Goal: Task Accomplishment & Management: Use online tool/utility

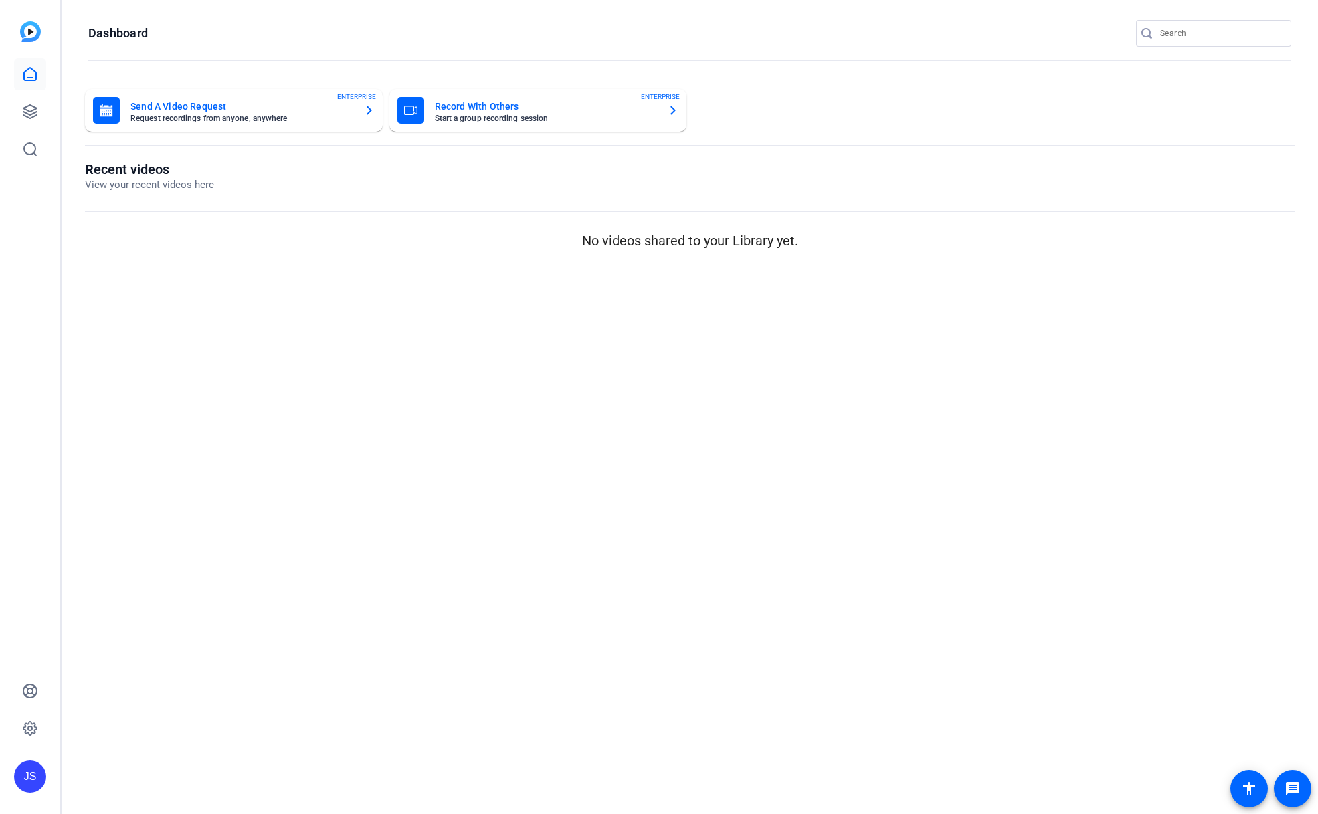
click at [33, 772] on div "JS" at bounding box center [30, 777] width 32 height 32
click at [182, 752] on mat-icon "logout" at bounding box center [180, 744] width 16 height 16
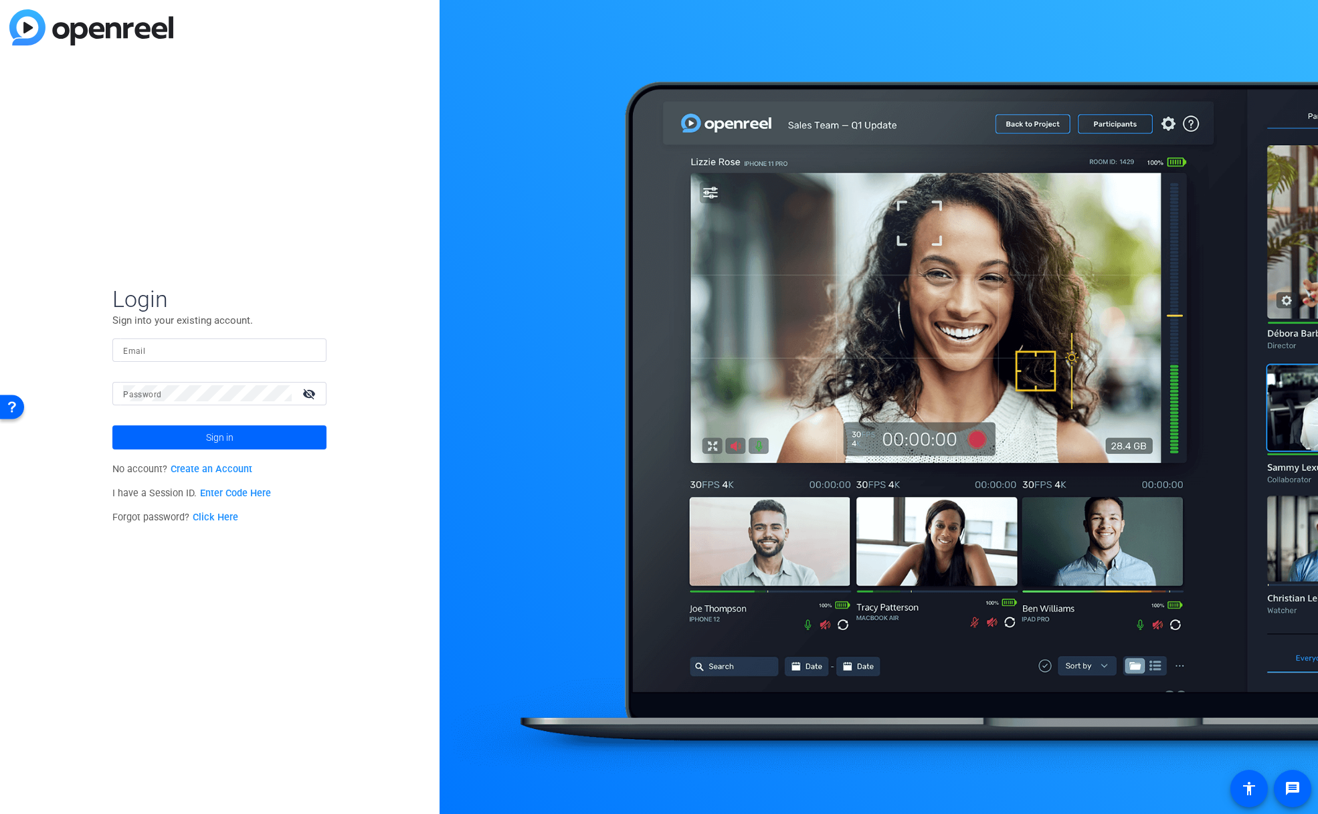
type input "[EMAIL_ADDRESS][DOMAIN_NAME]"
click at [256, 442] on form "Login Sign into your existing account. Email [EMAIL_ADDRESS][DOMAIN_NAME] Passw…" at bounding box center [219, 367] width 214 height 165
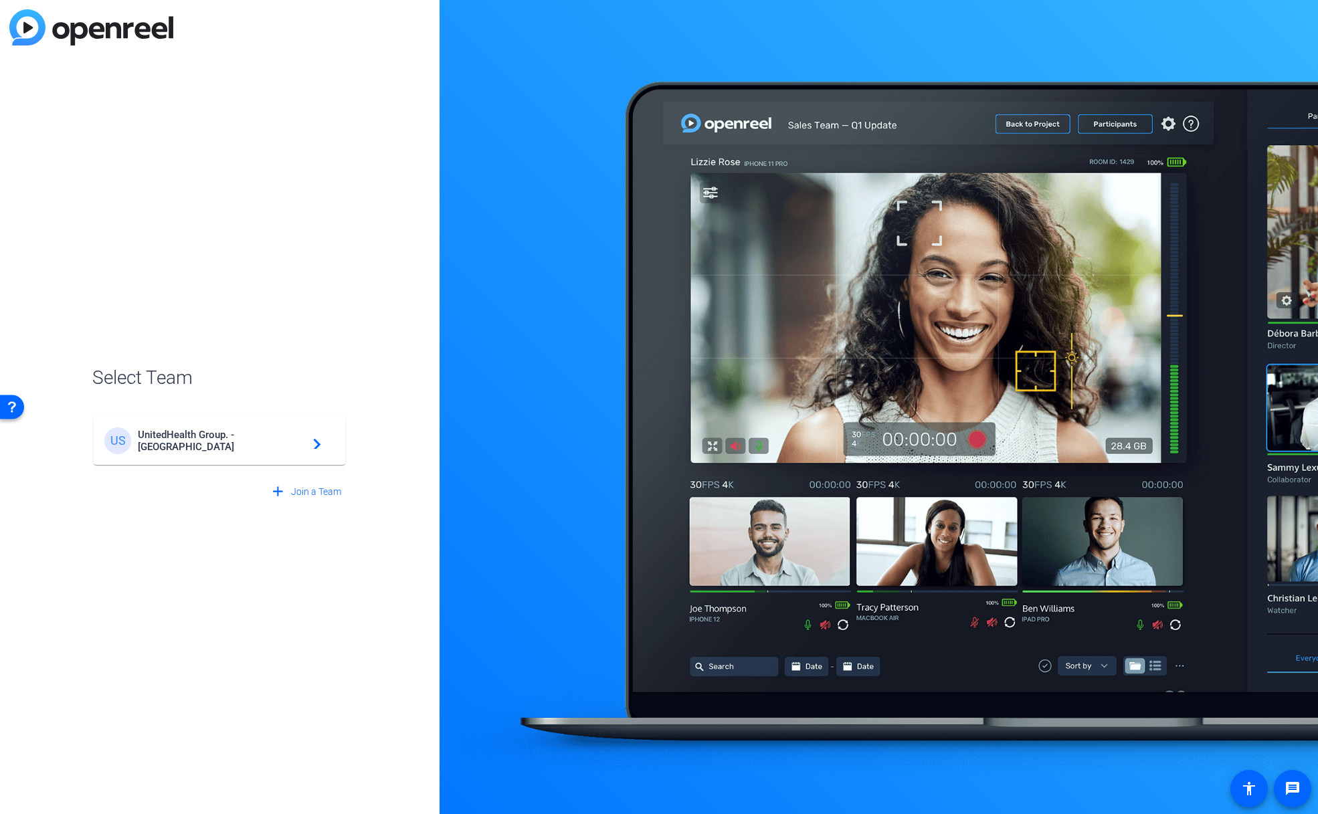
click at [291, 428] on div "US UnitedHealth Group. - Tilt Studios navigate_next" at bounding box center [219, 441] width 230 height 27
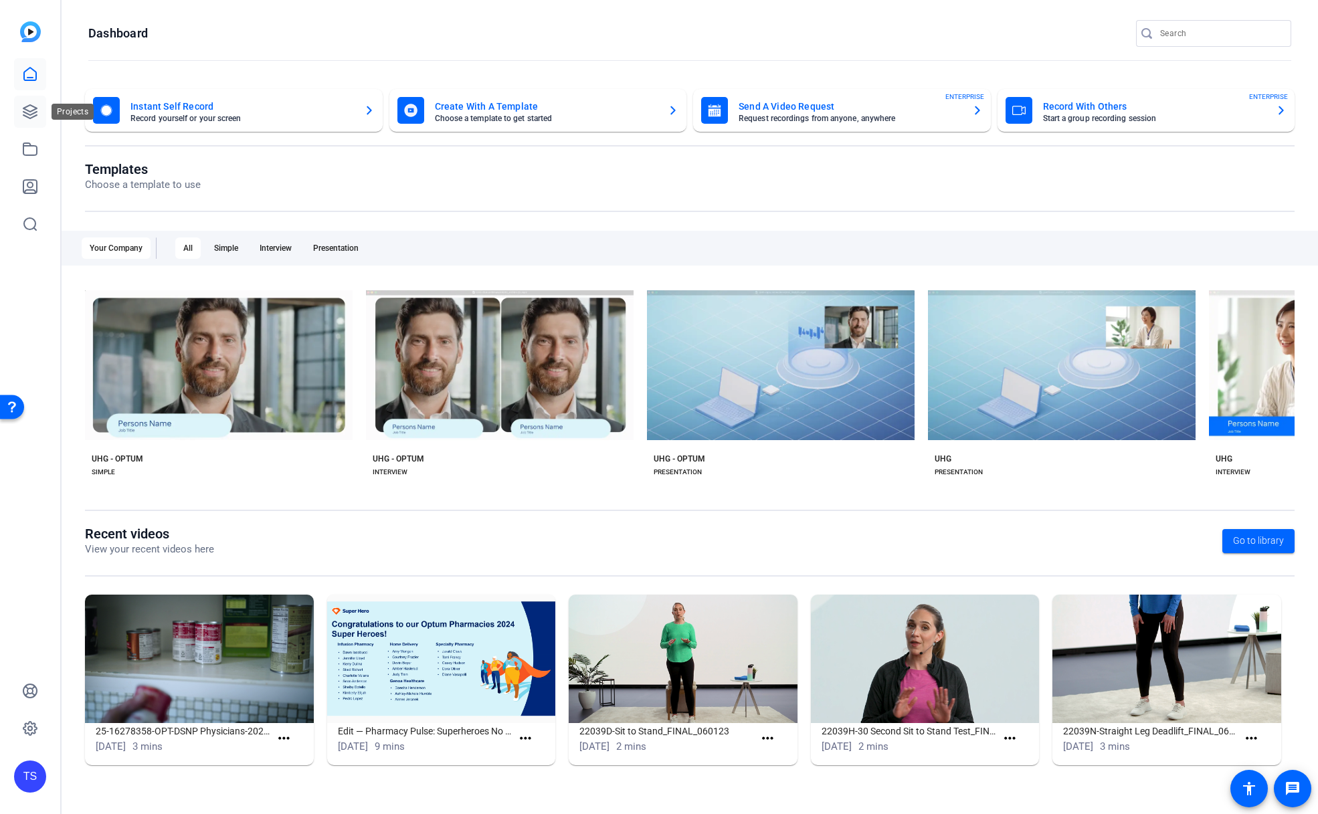
click at [30, 112] on icon at bounding box center [30, 112] width 16 height 16
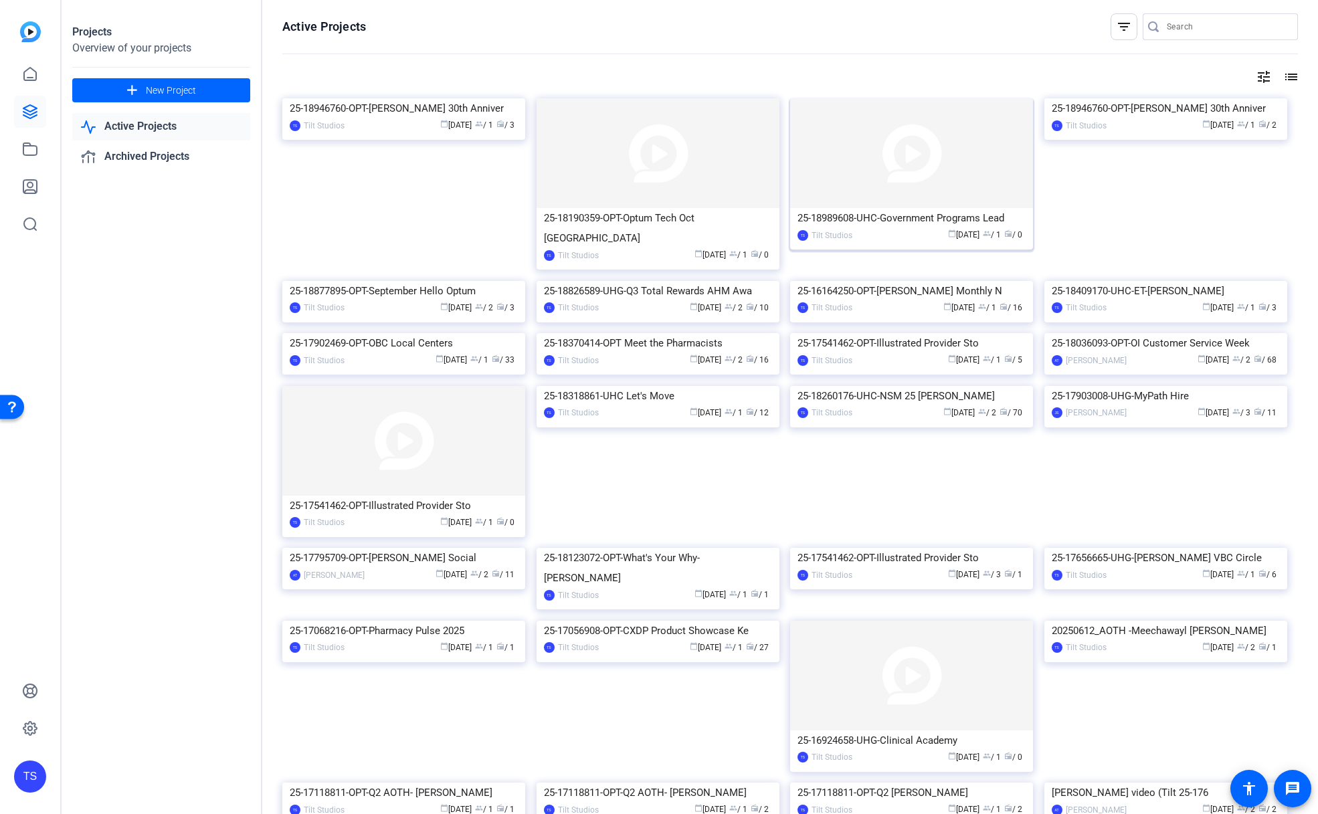
click at [854, 217] on div "25-18989608-UHC-Government Programs Lead" at bounding box center [912, 218] width 228 height 20
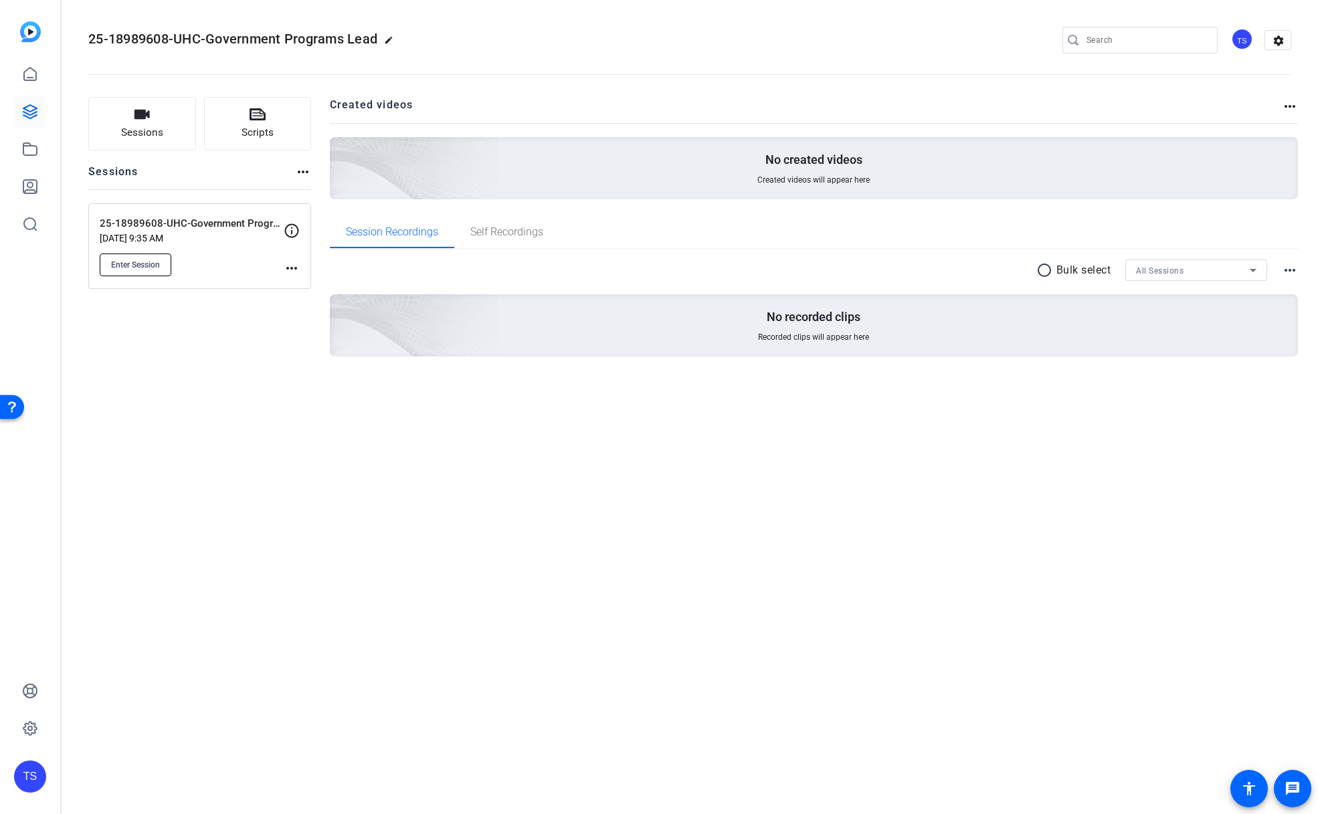
click at [145, 266] on span "Enter Session" at bounding box center [135, 265] width 49 height 11
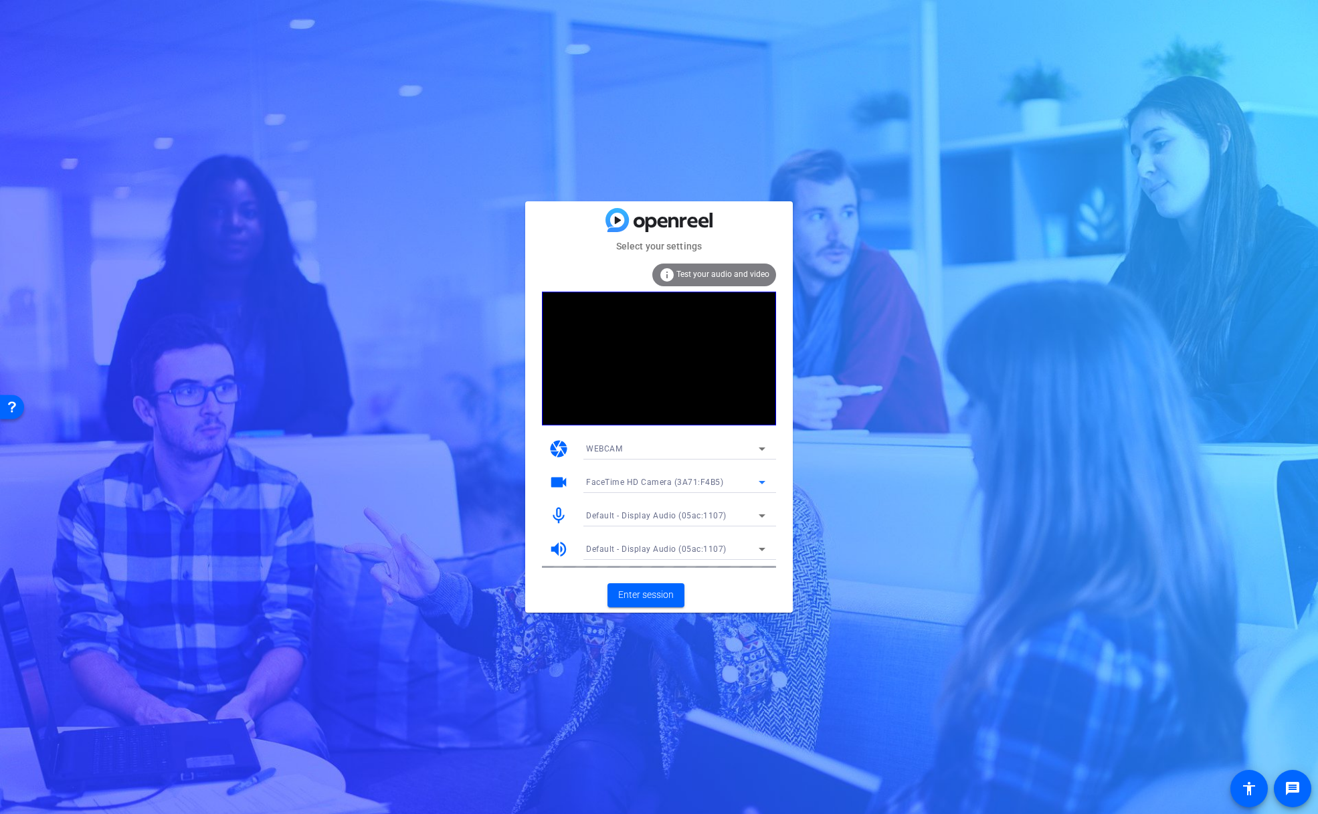
click at [744, 478] on div "FaceTime HD Camera (3A71:F4B5)" at bounding box center [672, 482] width 173 height 17
click at [687, 525] on span "FaceTime HD Camera (Display) (05ac:1112)" at bounding box center [671, 531] width 170 height 16
click at [647, 596] on span "Enter session" at bounding box center [646, 595] width 56 height 14
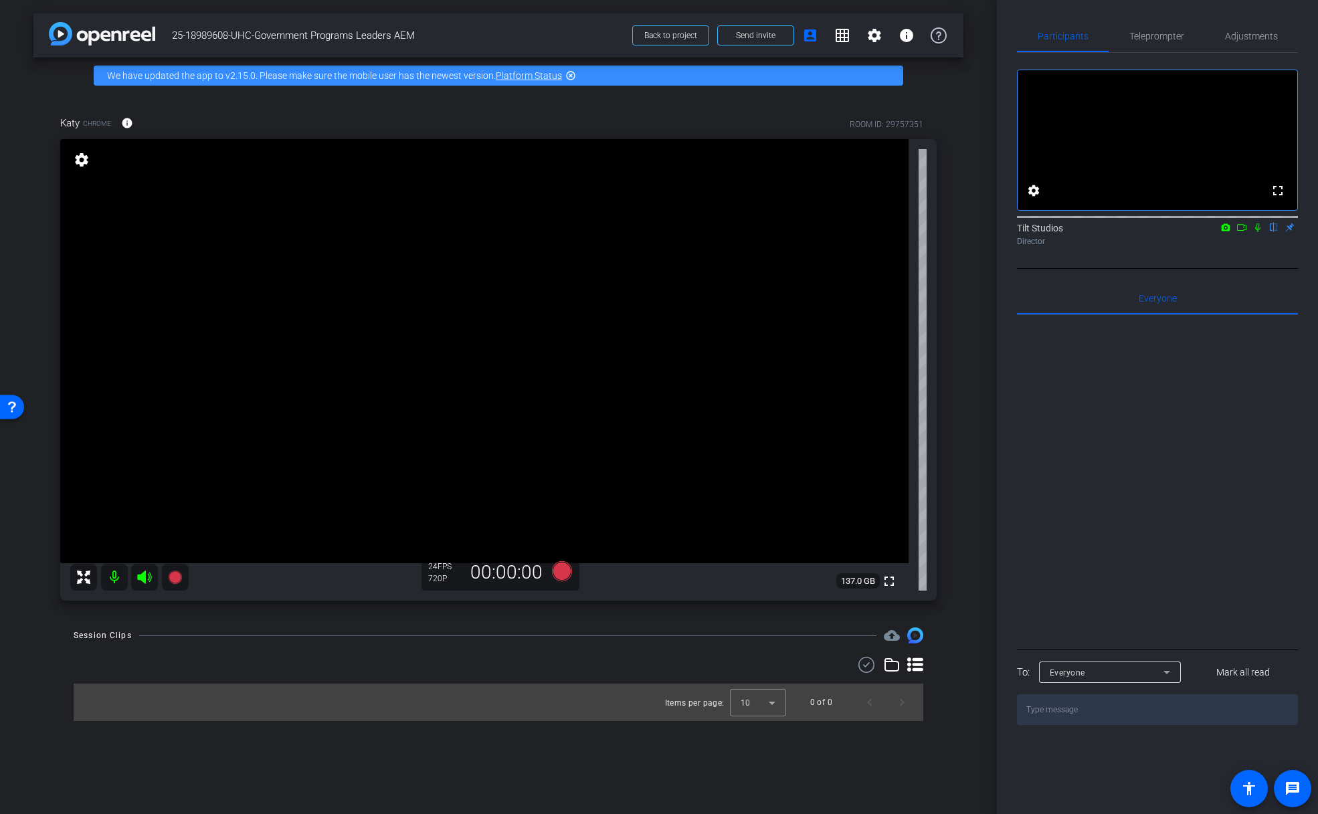
click at [962, 424] on div "Katy Chrome info ROOM ID: 29757351 fullscreen settings 137.0 GB 24 FPS 720P 00:…" at bounding box center [498, 354] width 930 height 521
click at [984, 461] on div "arrow_back 25-18989608-UHC-Government Programs Leaders AEM Back to project Send…" at bounding box center [498, 407] width 997 height 814
click at [967, 289] on div "arrow_back 25-18989608-UHC-Government Programs Leaders AEM Back to project Send…" at bounding box center [498, 407] width 997 height 814
click at [967, 288] on div "arrow_back 25-18989608-UHC-Government Programs Leaders AEM Back to project Send…" at bounding box center [498, 407] width 997 height 814
click at [130, 128] on mat-icon "info" at bounding box center [127, 123] width 12 height 12
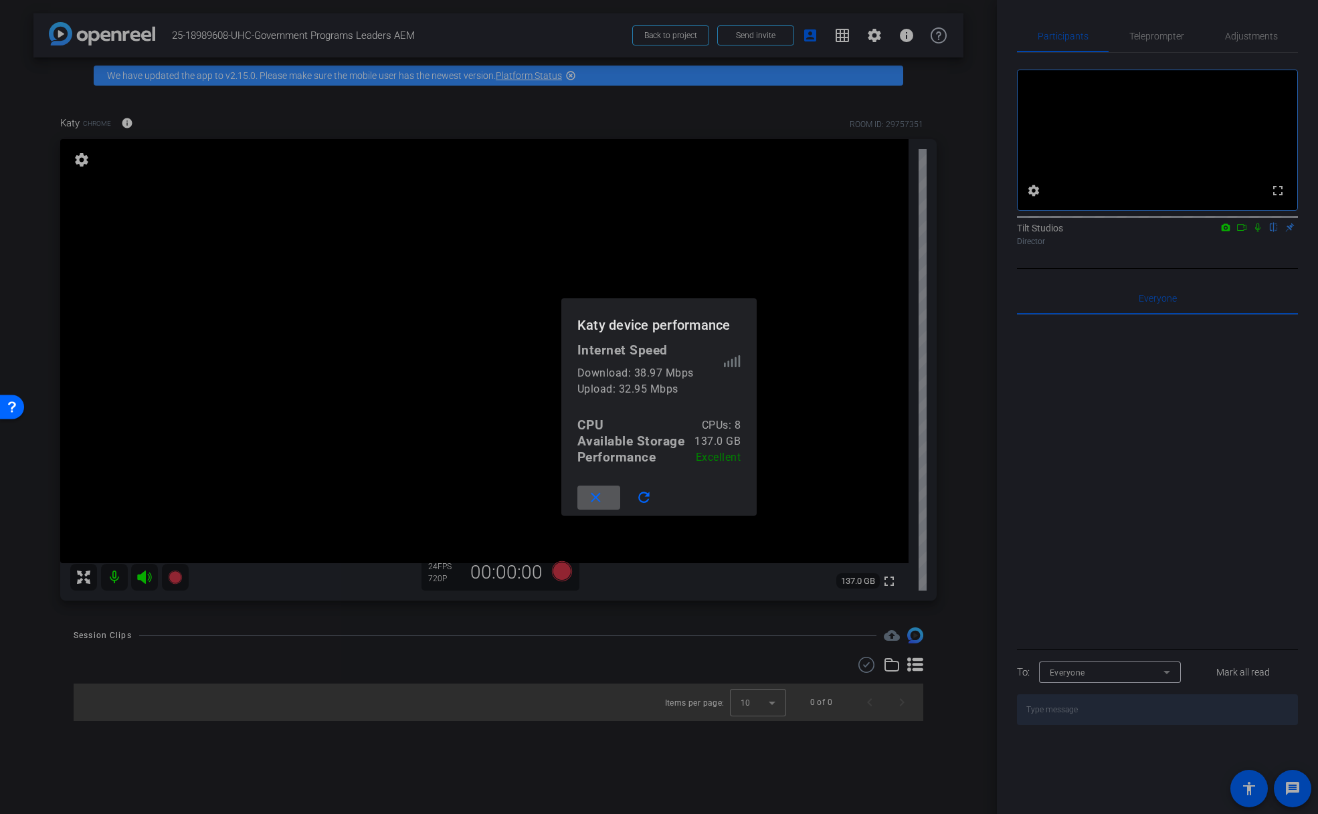
click at [600, 501] on mat-icon "close" at bounding box center [596, 498] width 17 height 17
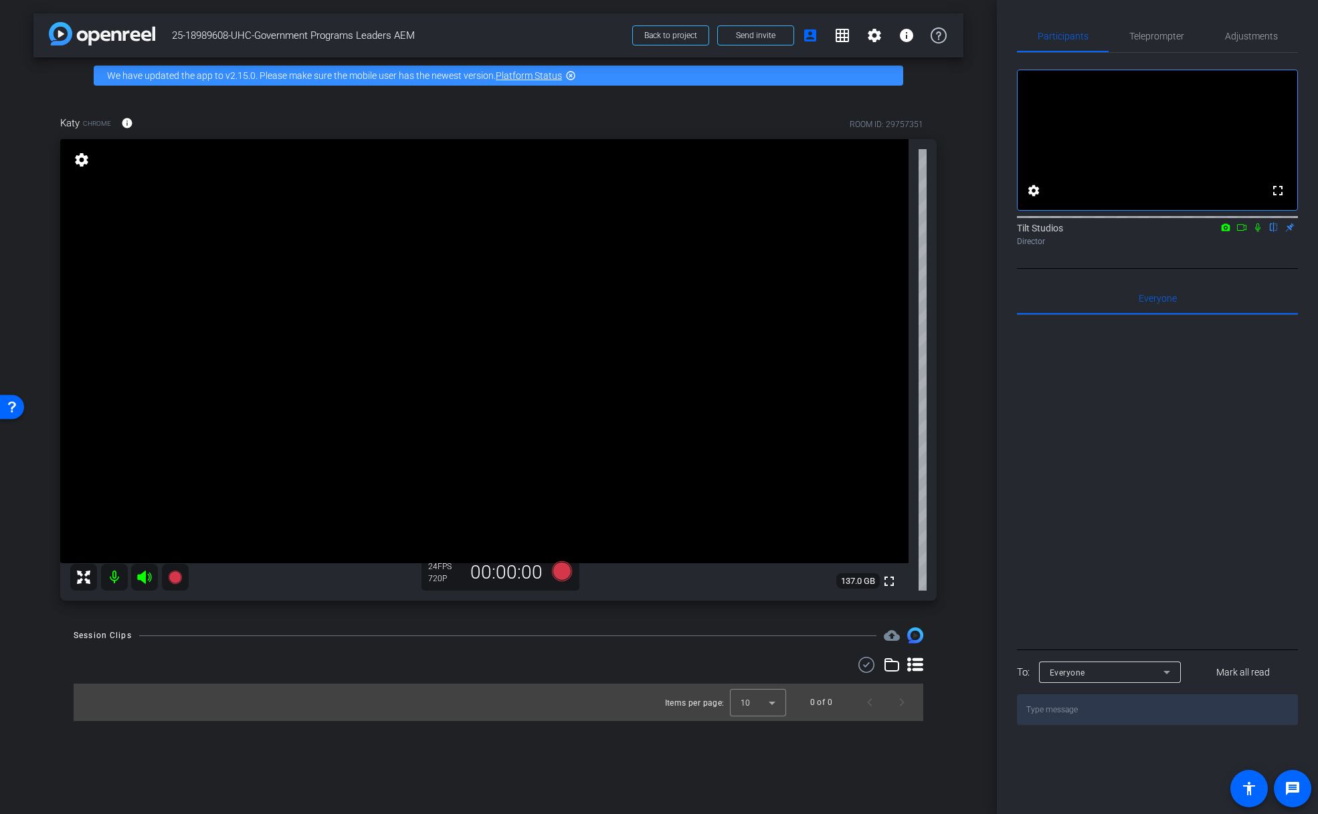
click at [962, 423] on div "Katy Chrome info ROOM ID: 29757351 fullscreen settings 137.0 GB 24 FPS 720P 00:…" at bounding box center [498, 354] width 930 height 521
click at [971, 399] on div "arrow_back 25-18989608-UHC-Government Programs Leaders AEM Back to project Send…" at bounding box center [498, 407] width 997 height 814
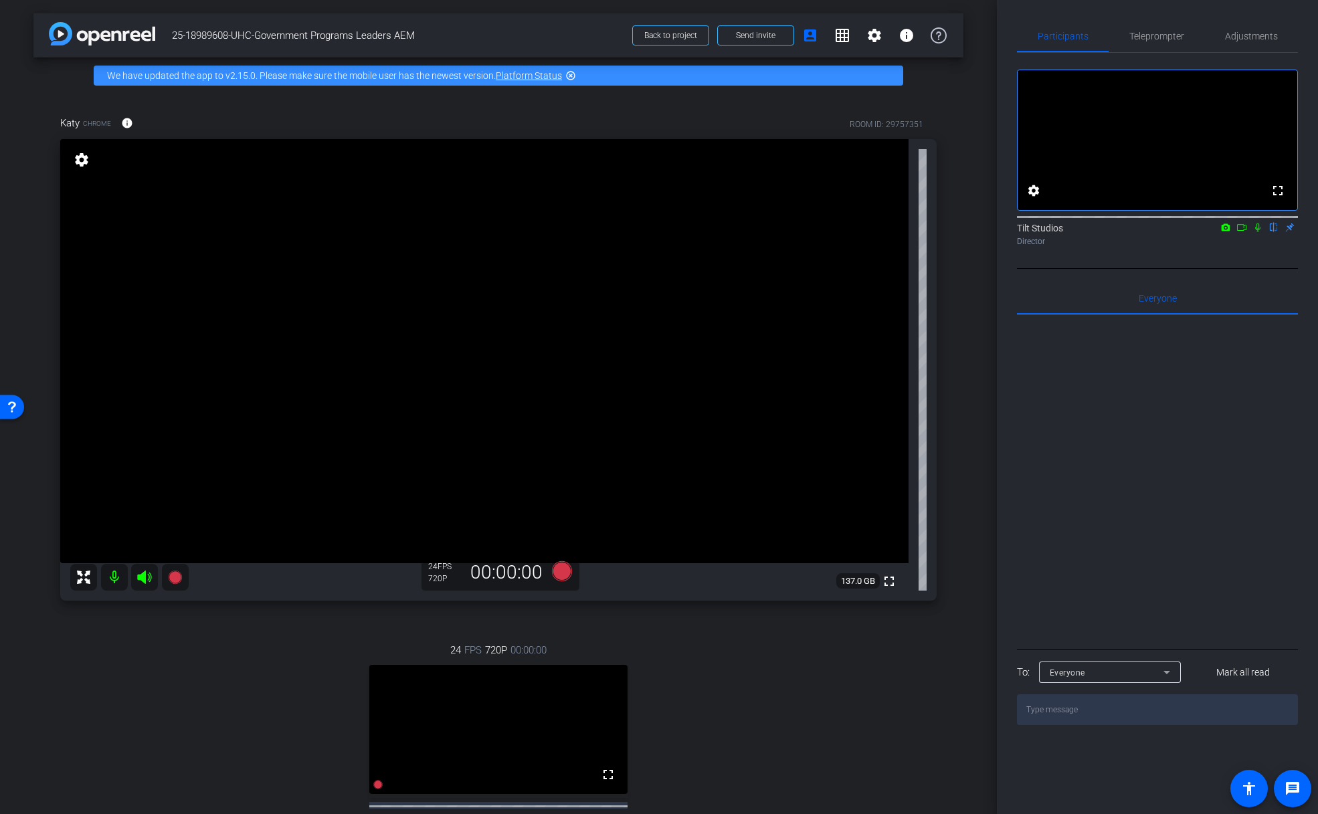
click at [972, 373] on div "arrow_back 25-18989608-UHC-Government Programs Leaders AEM Back to project Send…" at bounding box center [498, 407] width 997 height 814
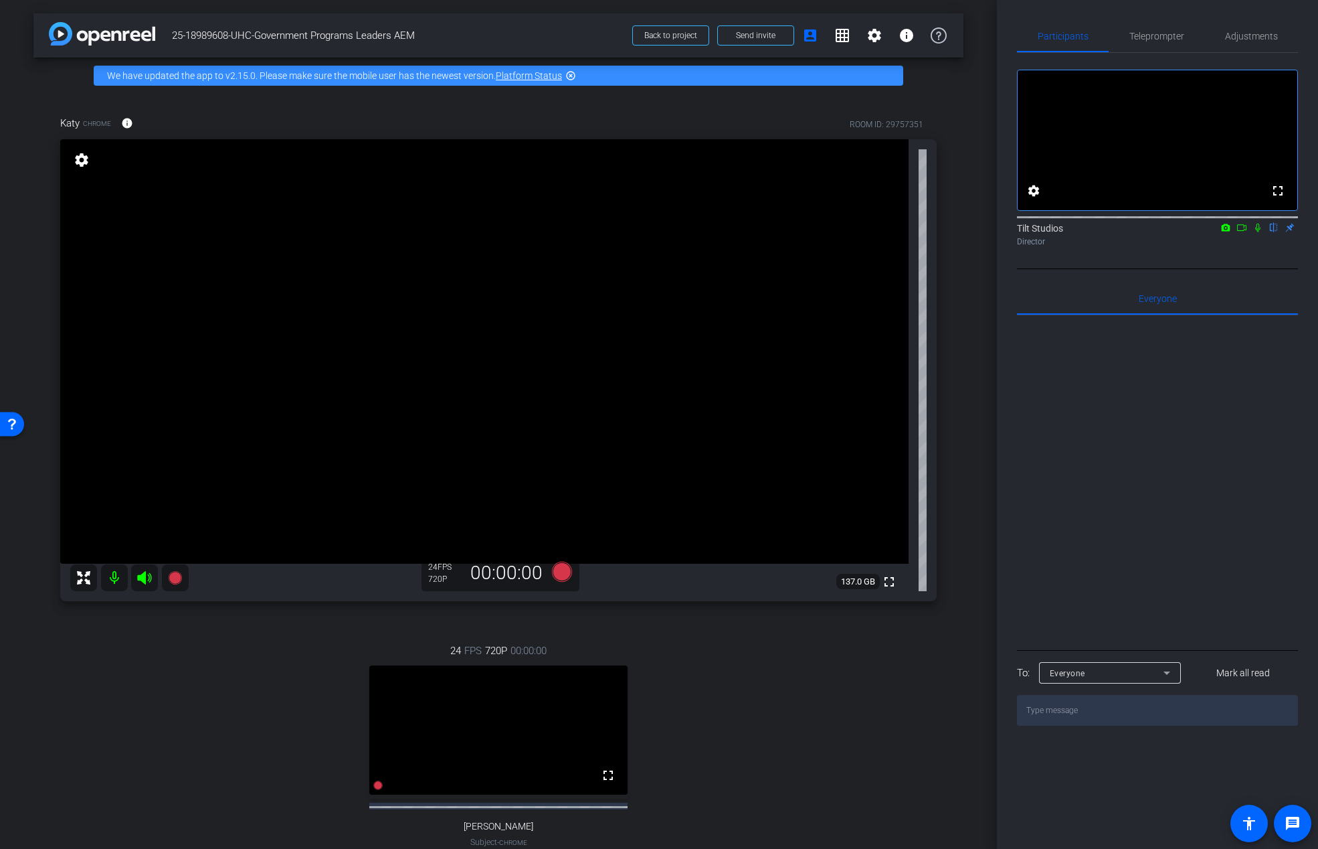
click at [952, 487] on div "Katy Chrome info ROOM ID: 29757351 fullscreen settings 137.0 GB 24 FPS 720P 00:…" at bounding box center [498, 502] width 930 height 817
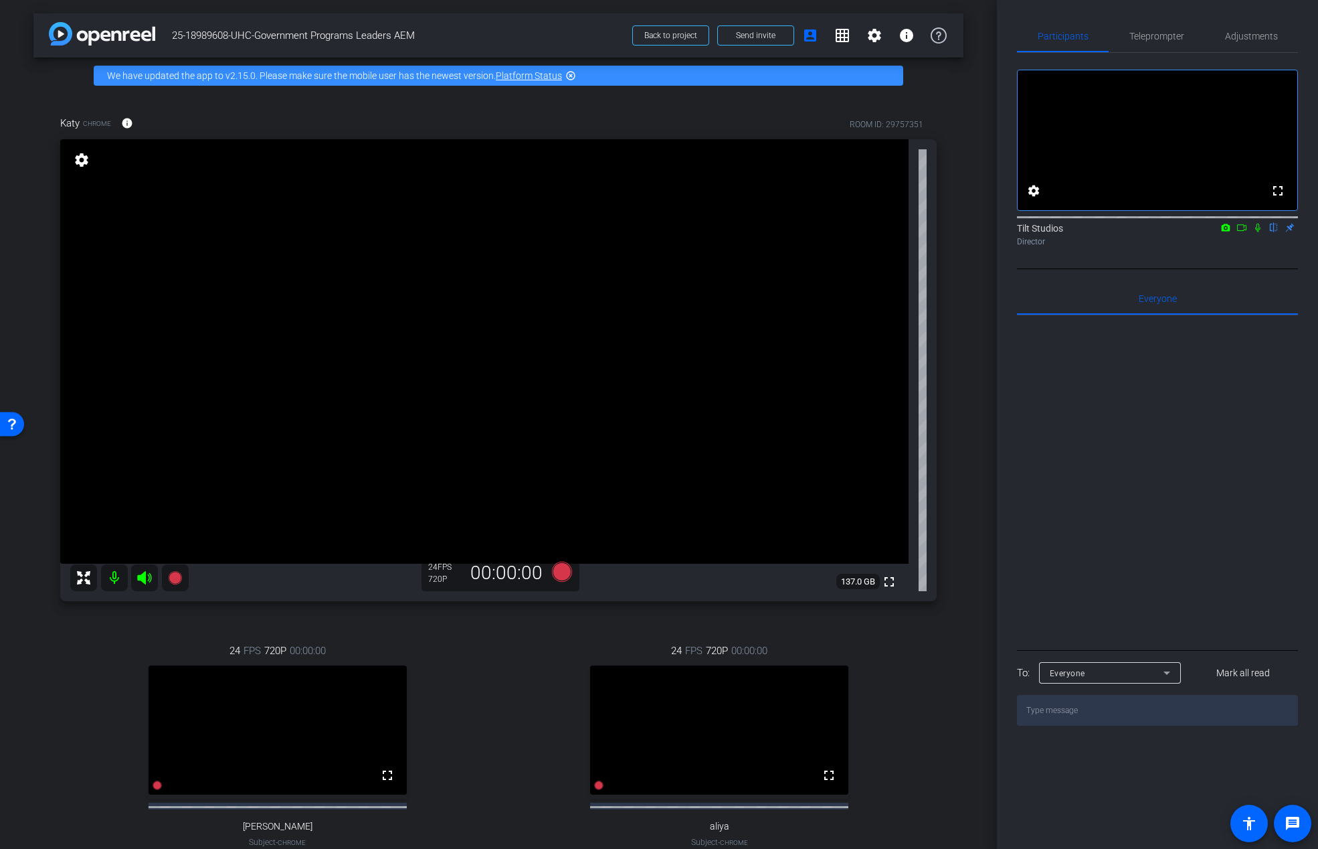
click at [533, 701] on div "24 FPS 720P 00:00:00 fullscreen aliya Subject - Chrome settings" at bounding box center [720, 759] width 435 height 276
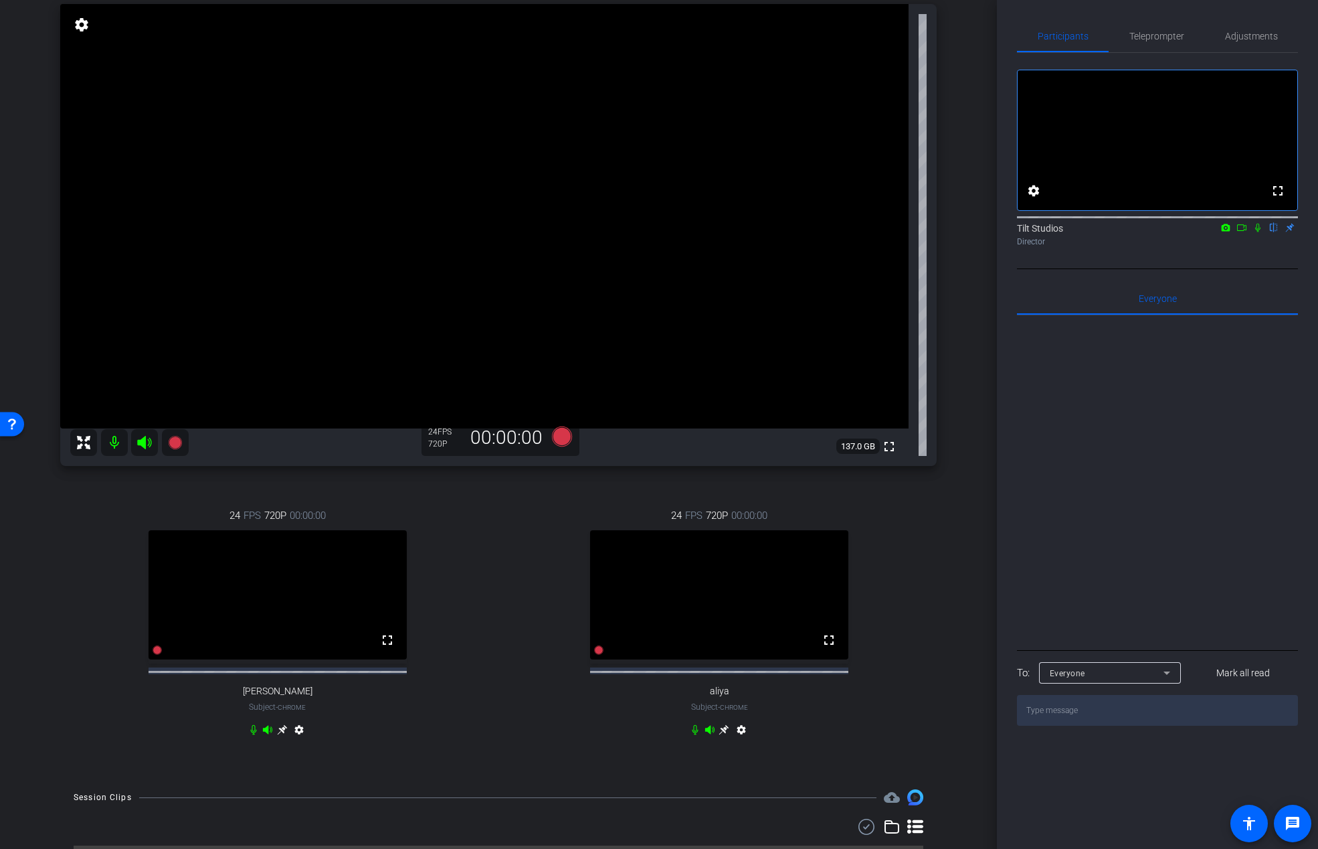
scroll to position [181, 0]
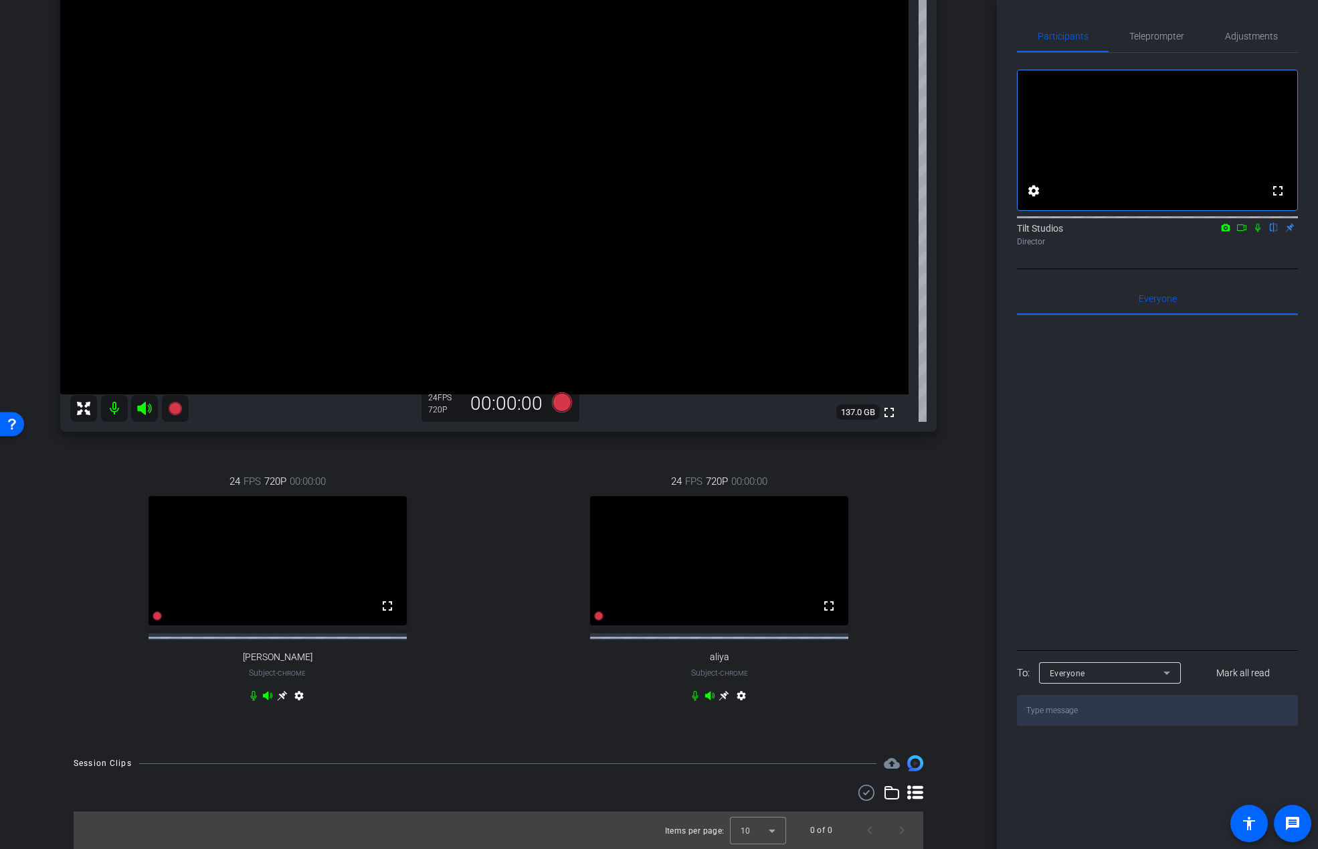
click at [720, 697] on icon at bounding box center [724, 695] width 11 height 11
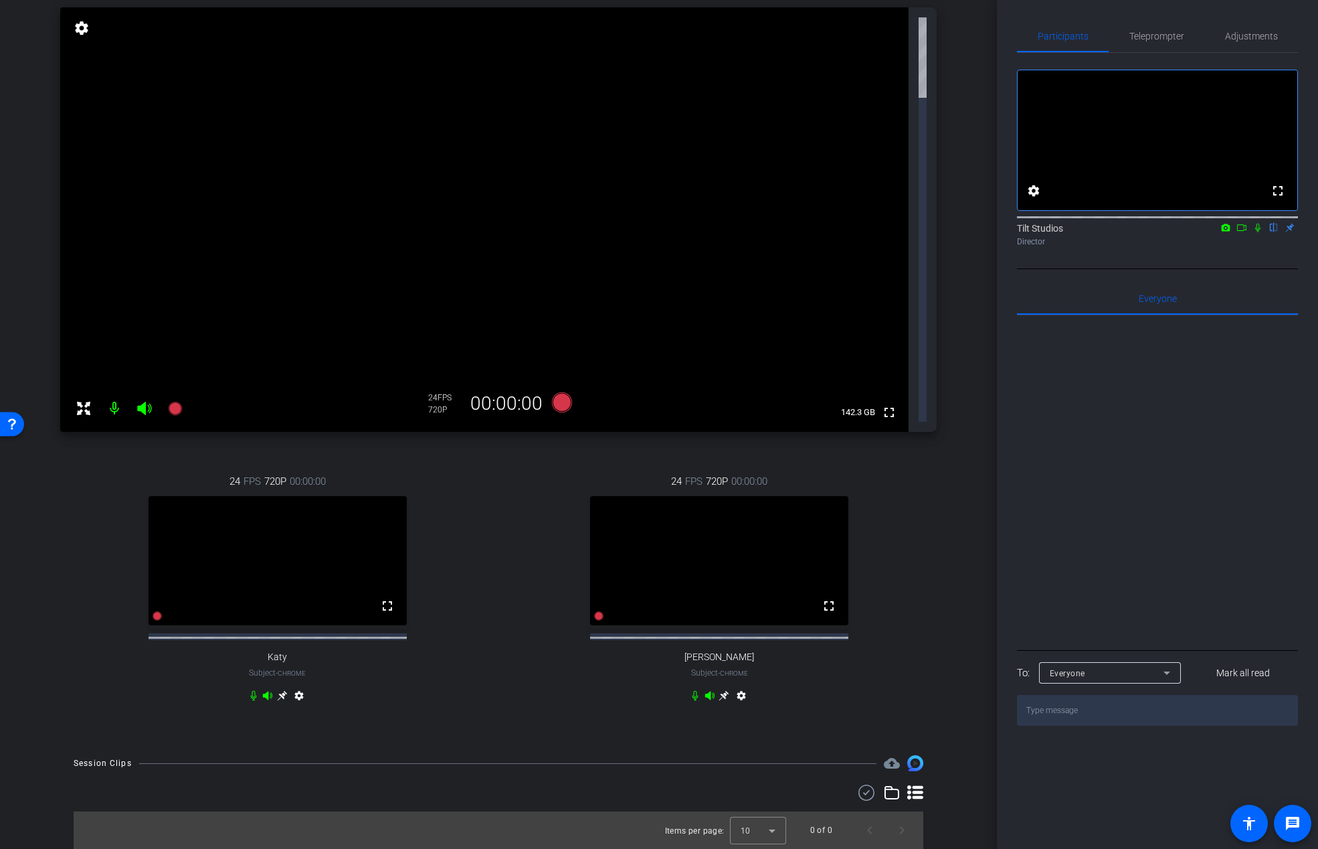
scroll to position [0, 0]
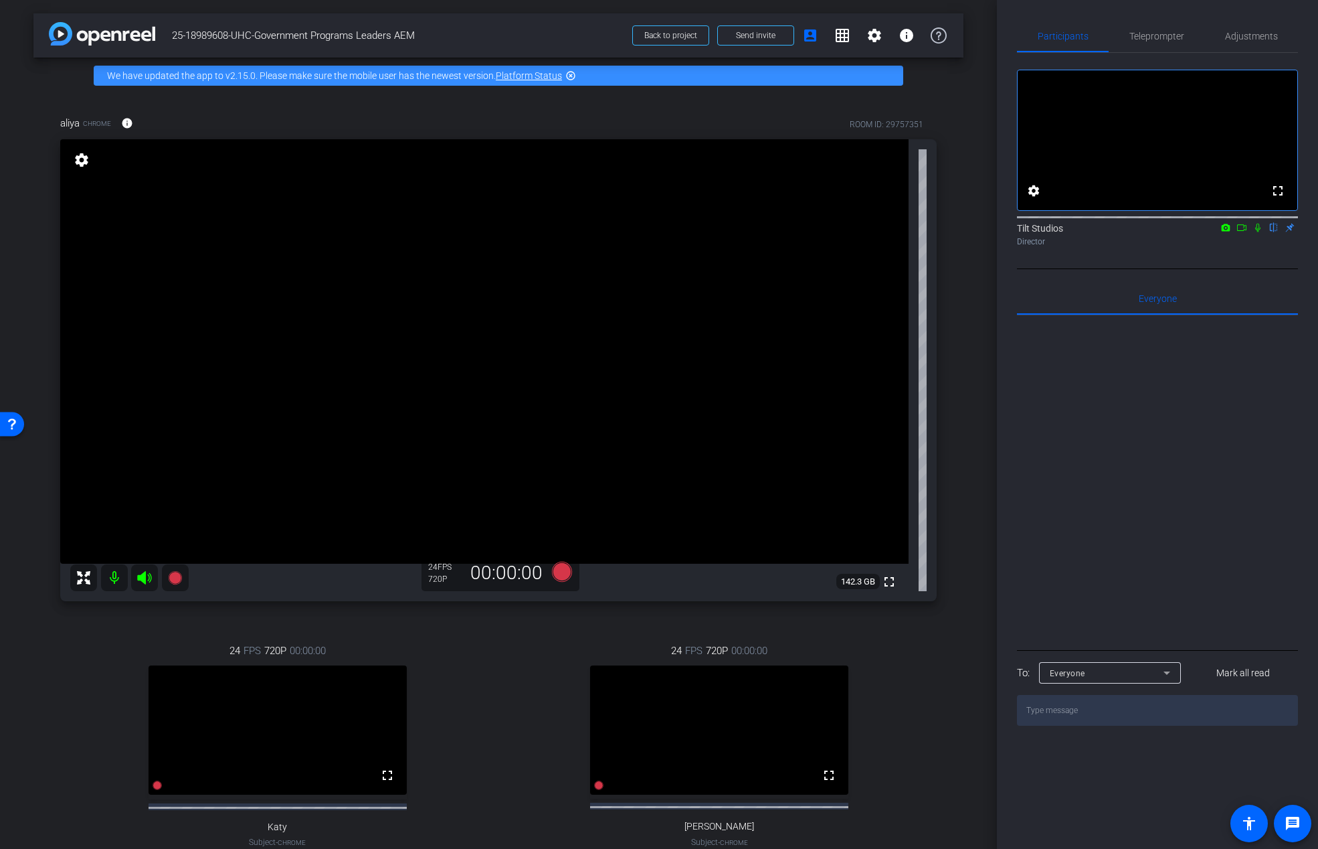
click at [963, 516] on div "arrow_back 25-18989608-UHC-Government Programs Leaders AEM Back to project Send…" at bounding box center [498, 424] width 997 height 849
click at [126, 122] on mat-icon "info" at bounding box center [127, 123] width 12 height 12
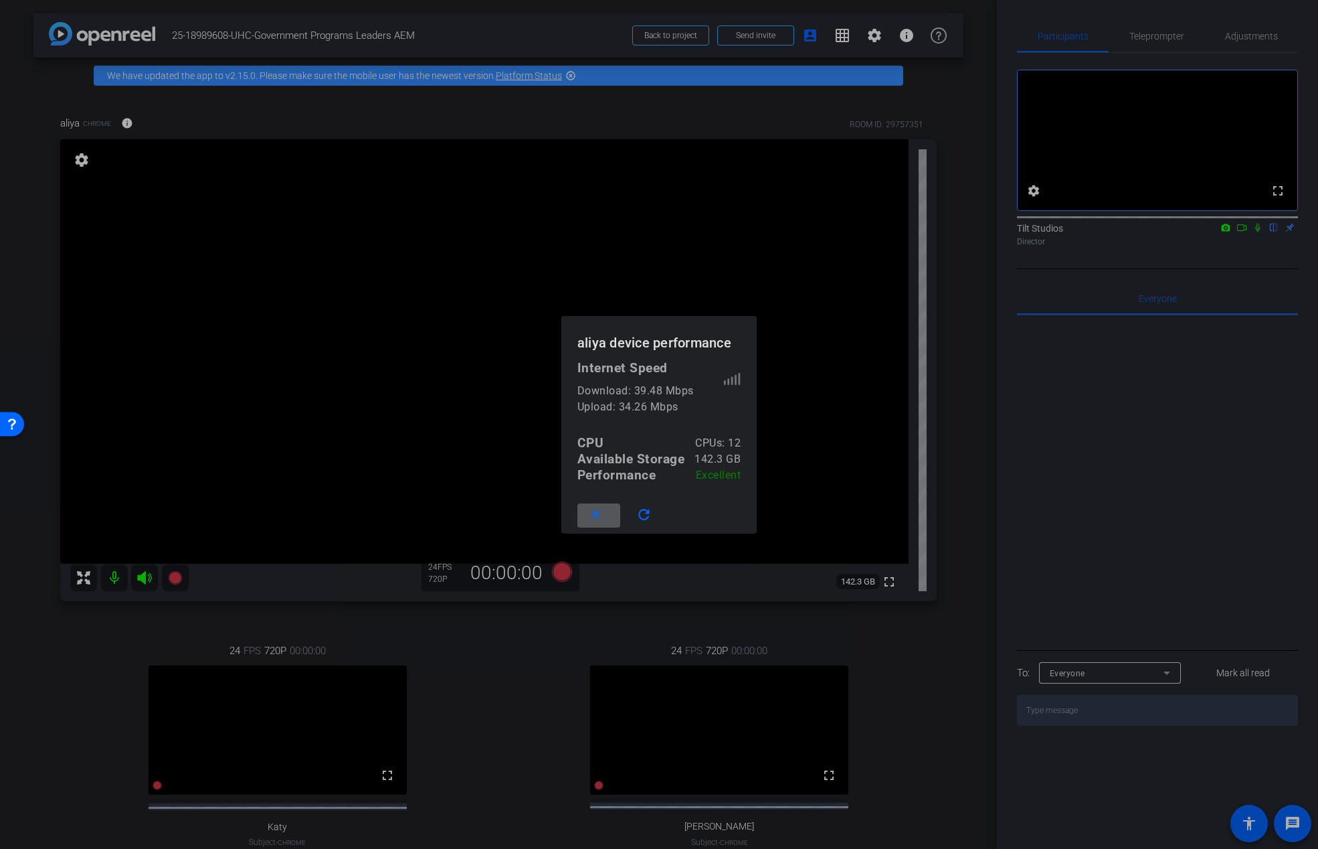
click at [596, 517] on mat-icon "close" at bounding box center [596, 515] width 17 height 17
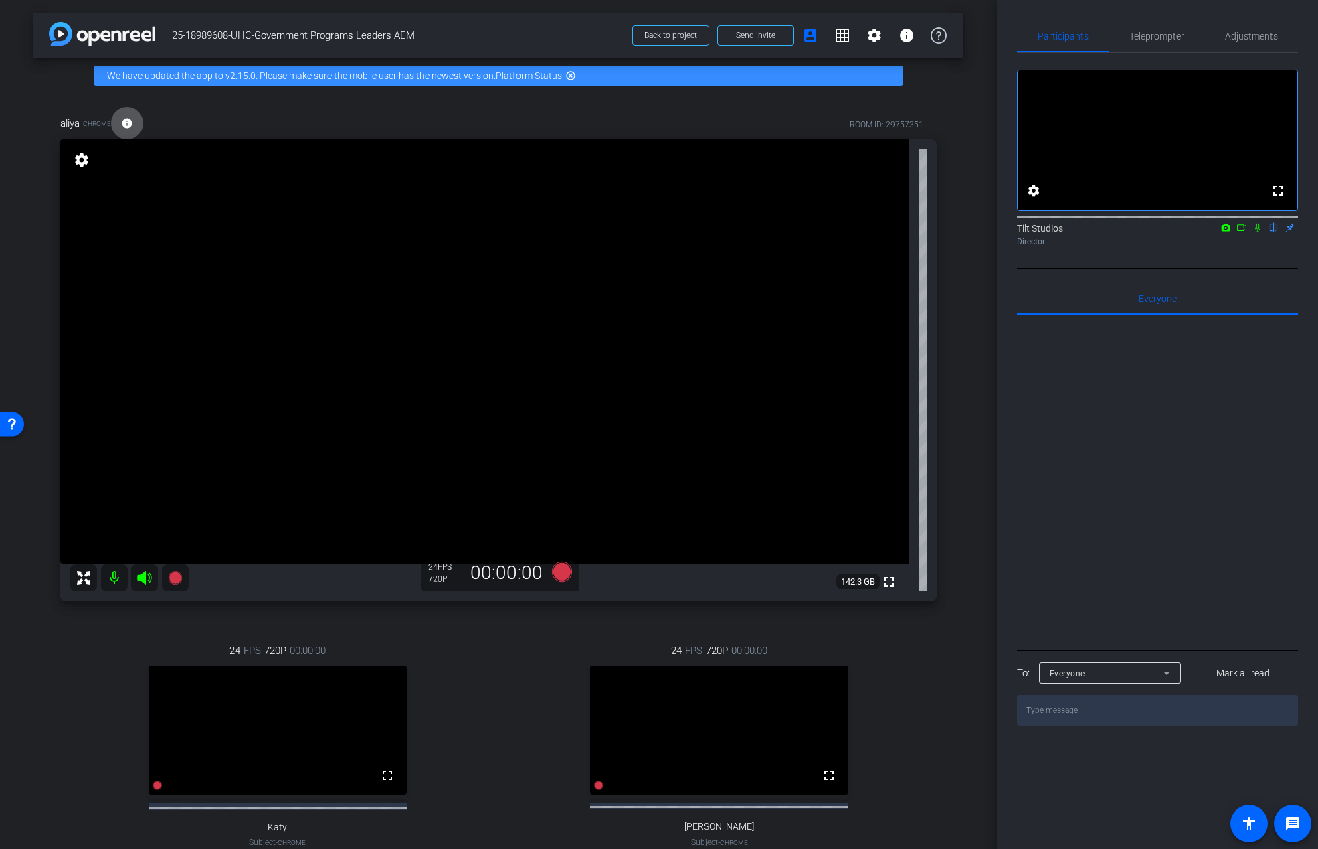
click at [131, 117] on mat-icon "info" at bounding box center [127, 123] width 12 height 12
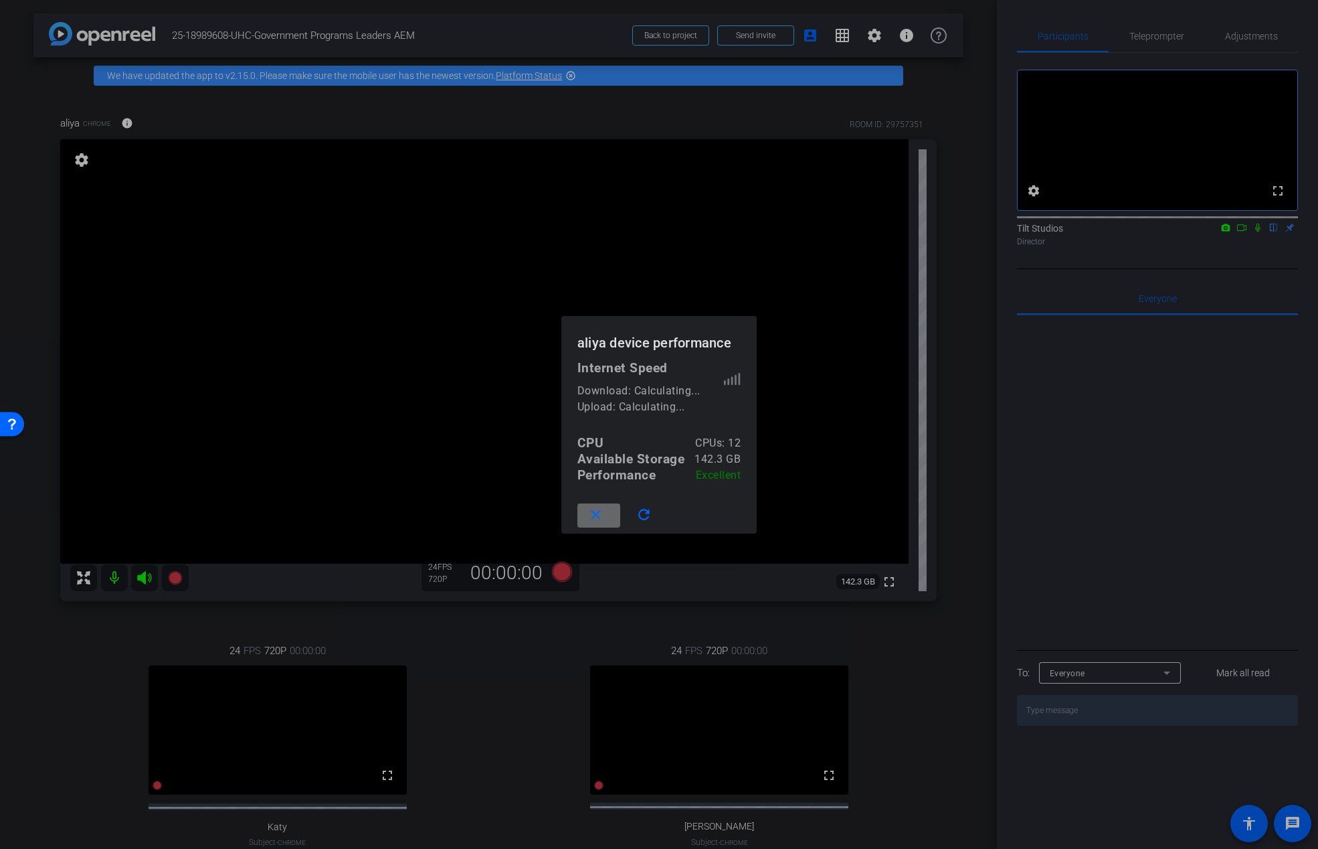
click at [604, 515] on span at bounding box center [599, 515] width 43 height 32
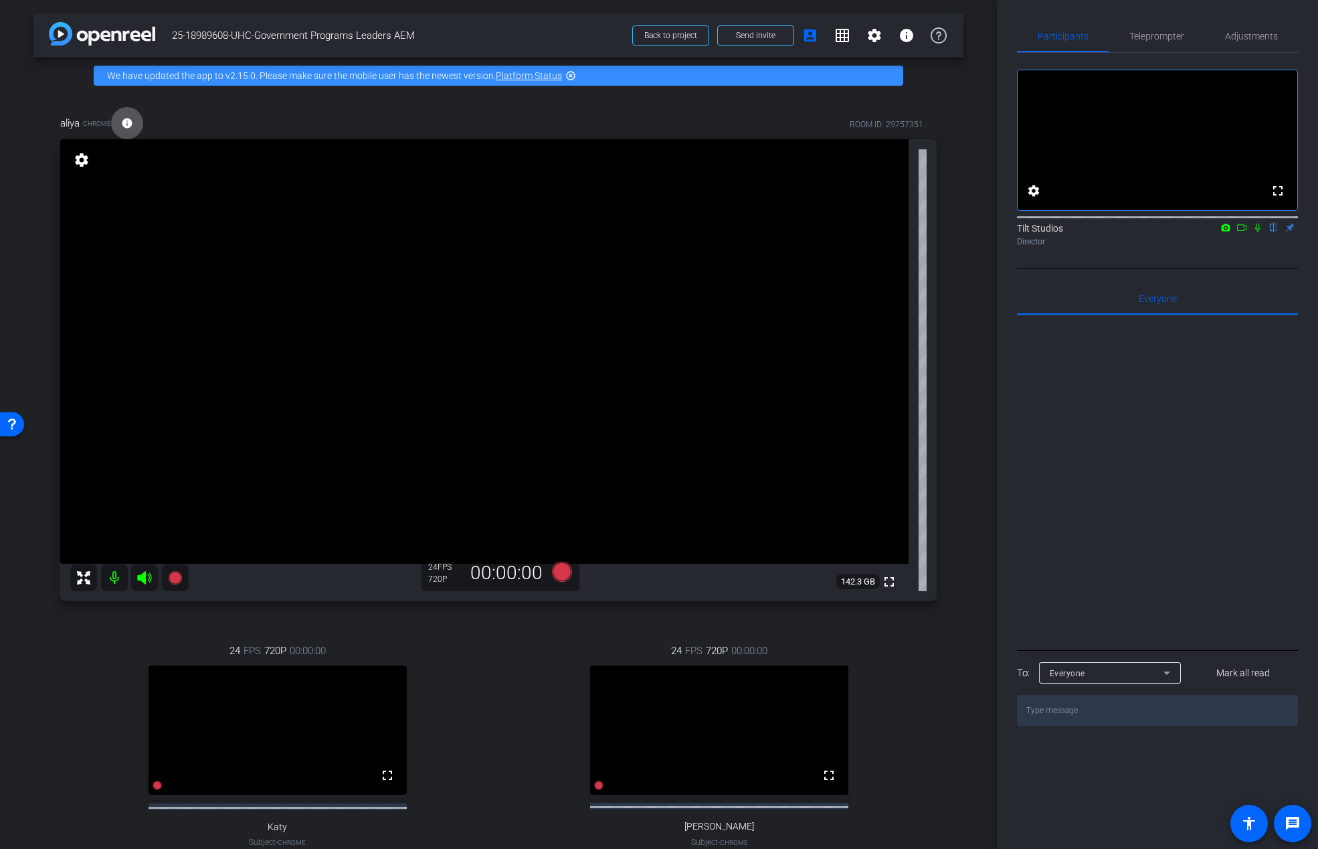
click at [964, 326] on div "arrow_back 25-18989608-UHC-Government Programs Leaders AEM Back to project Send…" at bounding box center [498, 424] width 997 height 849
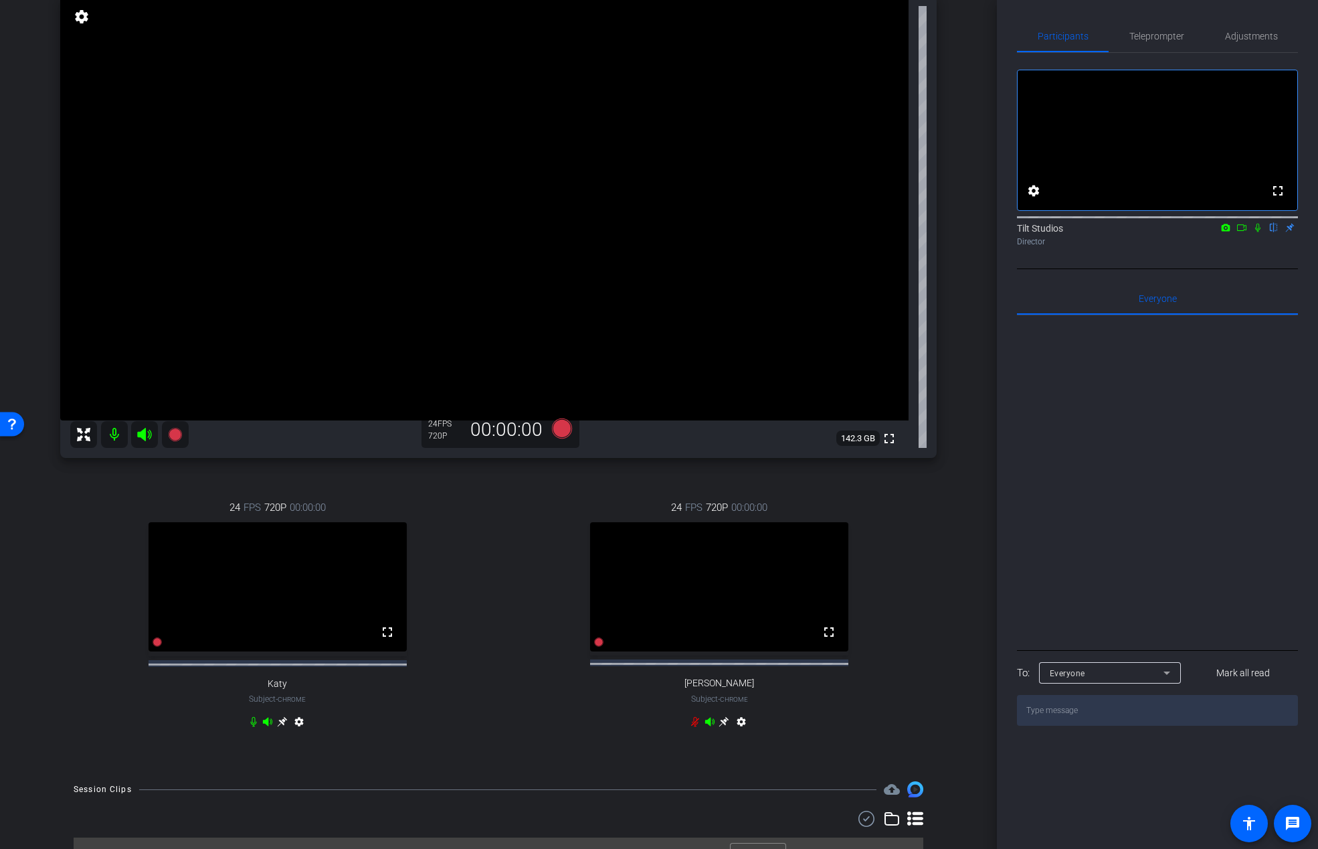
scroll to position [129, 0]
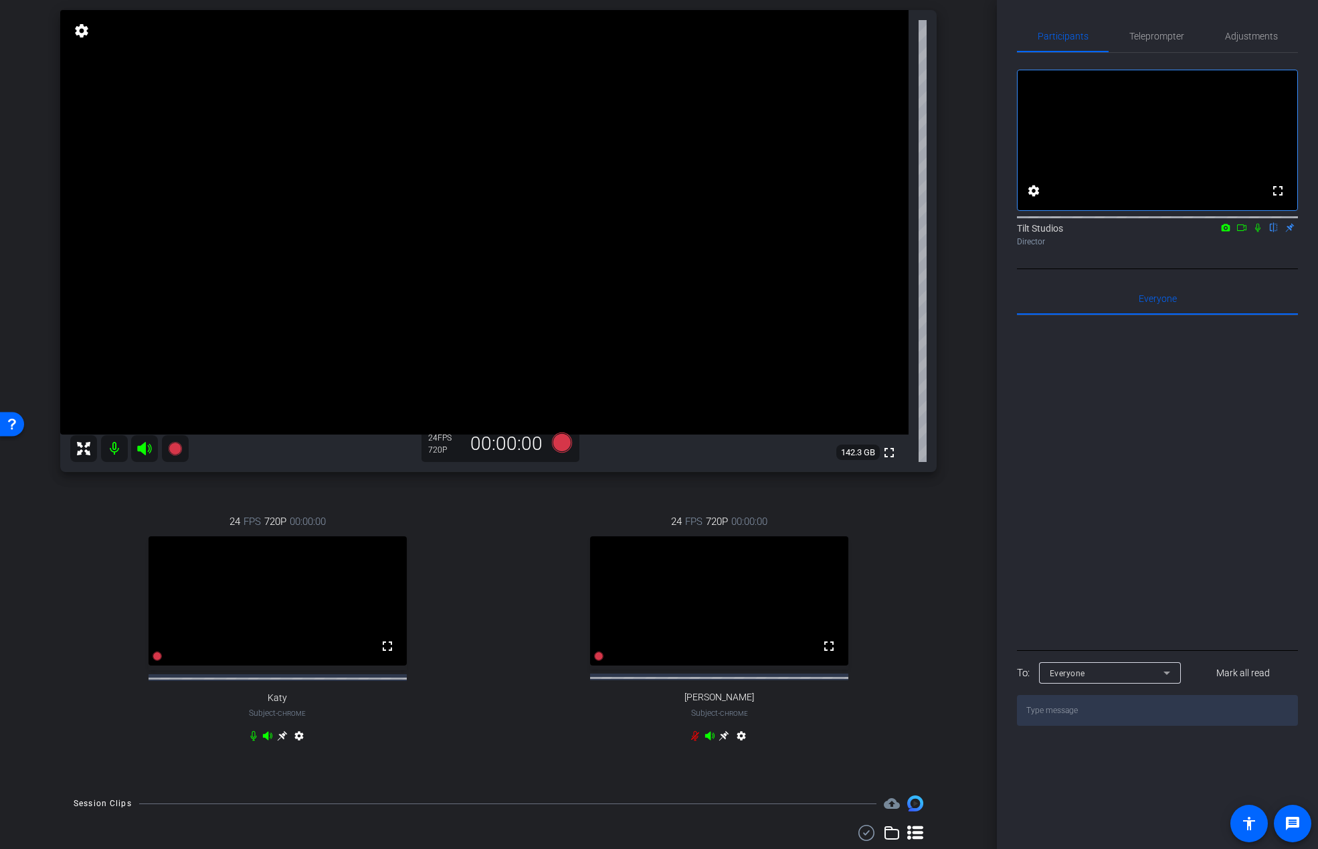
click at [250, 741] on icon at bounding box center [253, 736] width 6 height 10
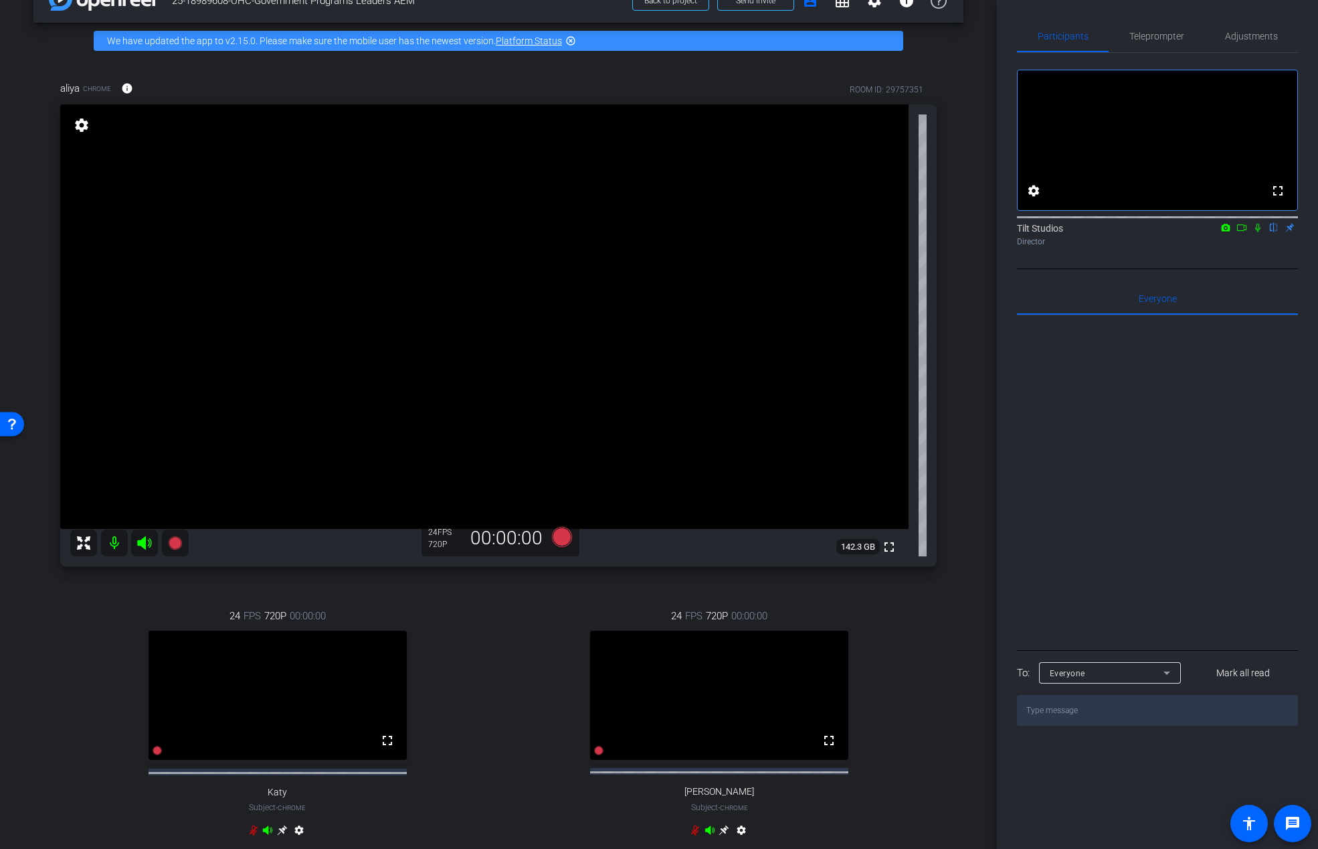
scroll to position [32, 0]
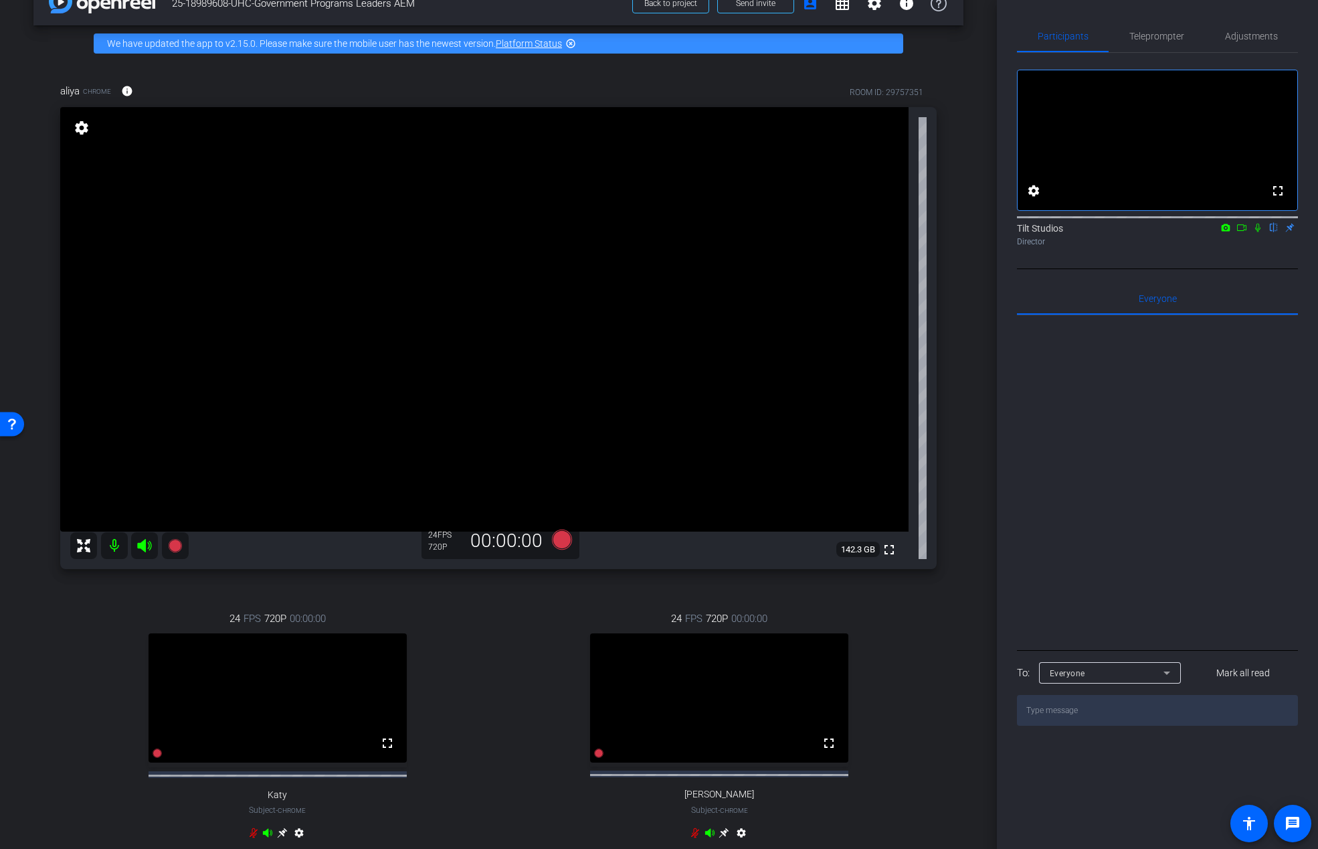
click at [959, 427] on div "arrow_back 25-18989608-UHC-Government Programs Leaders AEM Back to project Send…" at bounding box center [498, 392] width 997 height 849
click at [466, 605] on div "24 FPS 720P 00:00:00 fullscreen Katy Subject - Chrome settings" at bounding box center [277, 727] width 435 height 276
click at [175, 589] on div "24 FPS 720P 00:00:00 fullscreen Katy Subject - Chrome settings" at bounding box center [277, 727] width 435 height 276
click at [178, 550] on icon at bounding box center [174, 545] width 13 height 13
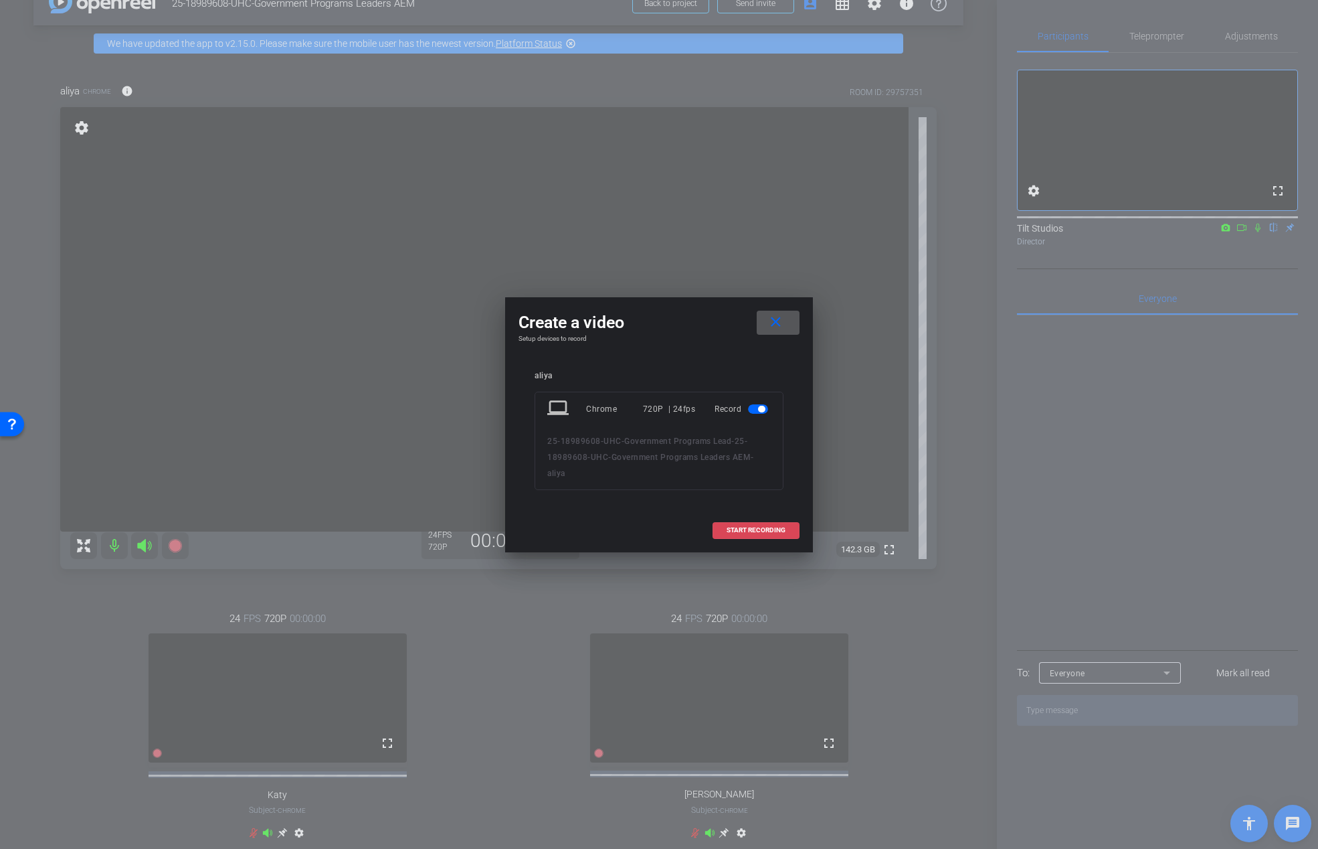
click at [774, 533] on span at bounding box center [756, 530] width 86 height 32
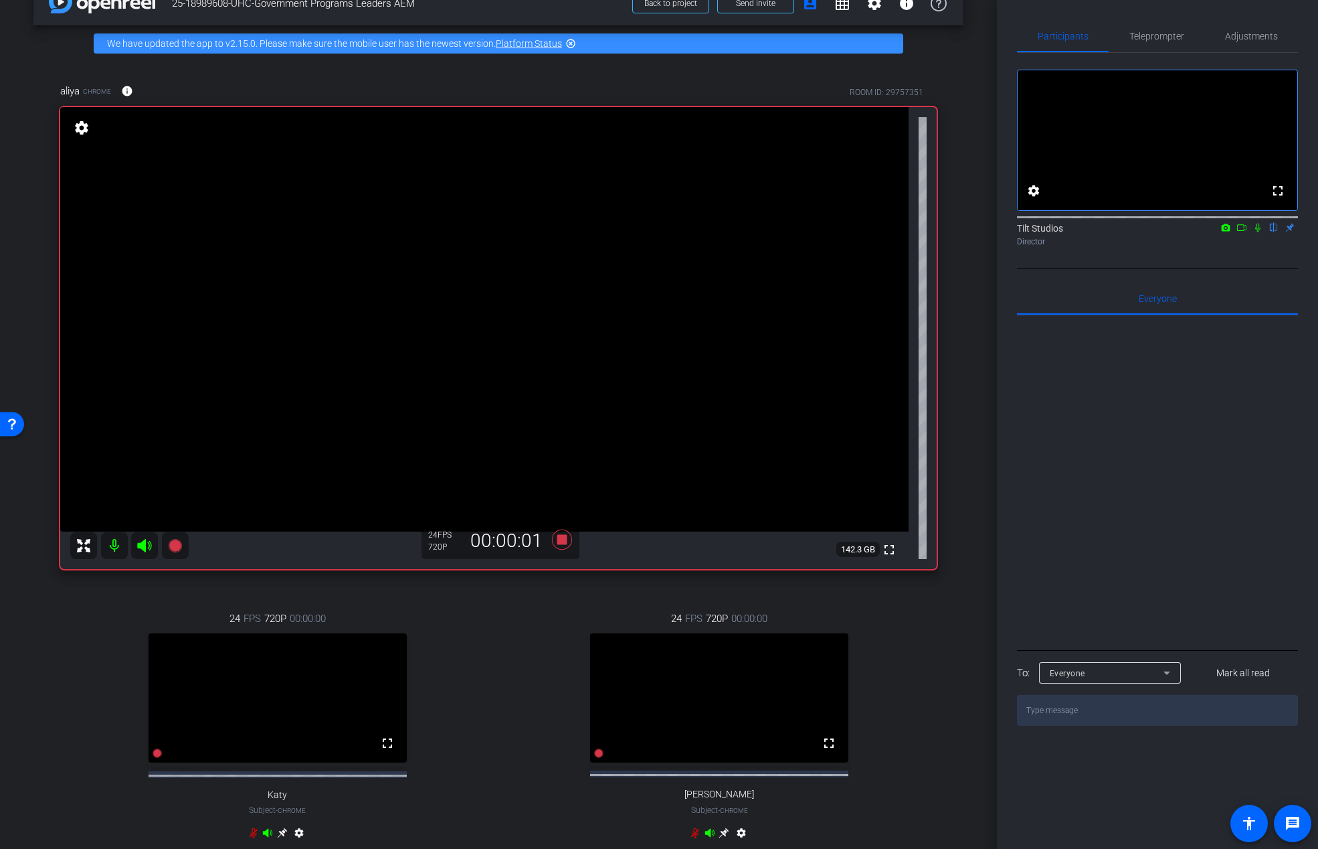
click at [1259, 232] on icon at bounding box center [1258, 227] width 11 height 9
click at [557, 543] on icon at bounding box center [562, 539] width 20 height 20
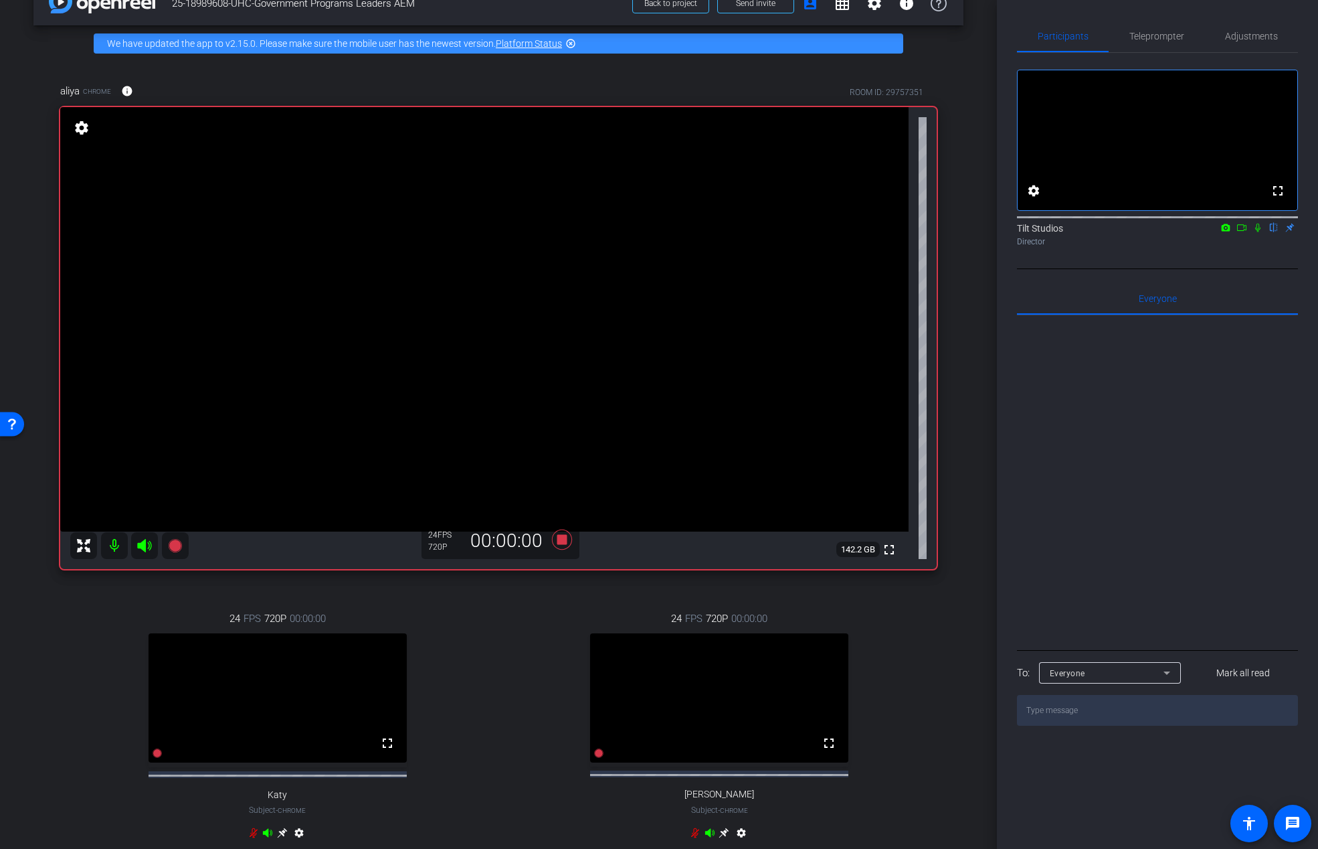
scroll to position [211, 0]
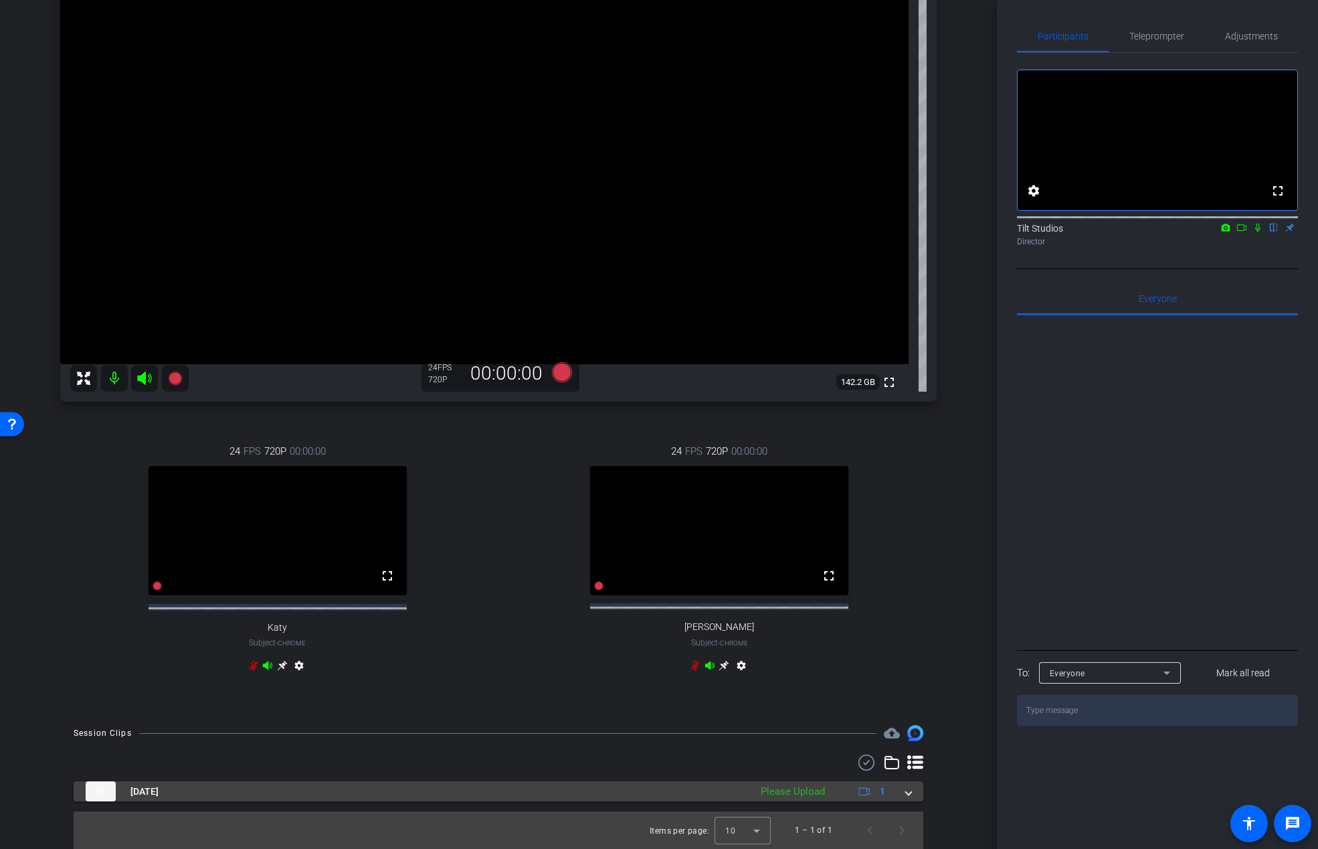
click at [906, 794] on span at bounding box center [908, 791] width 5 height 14
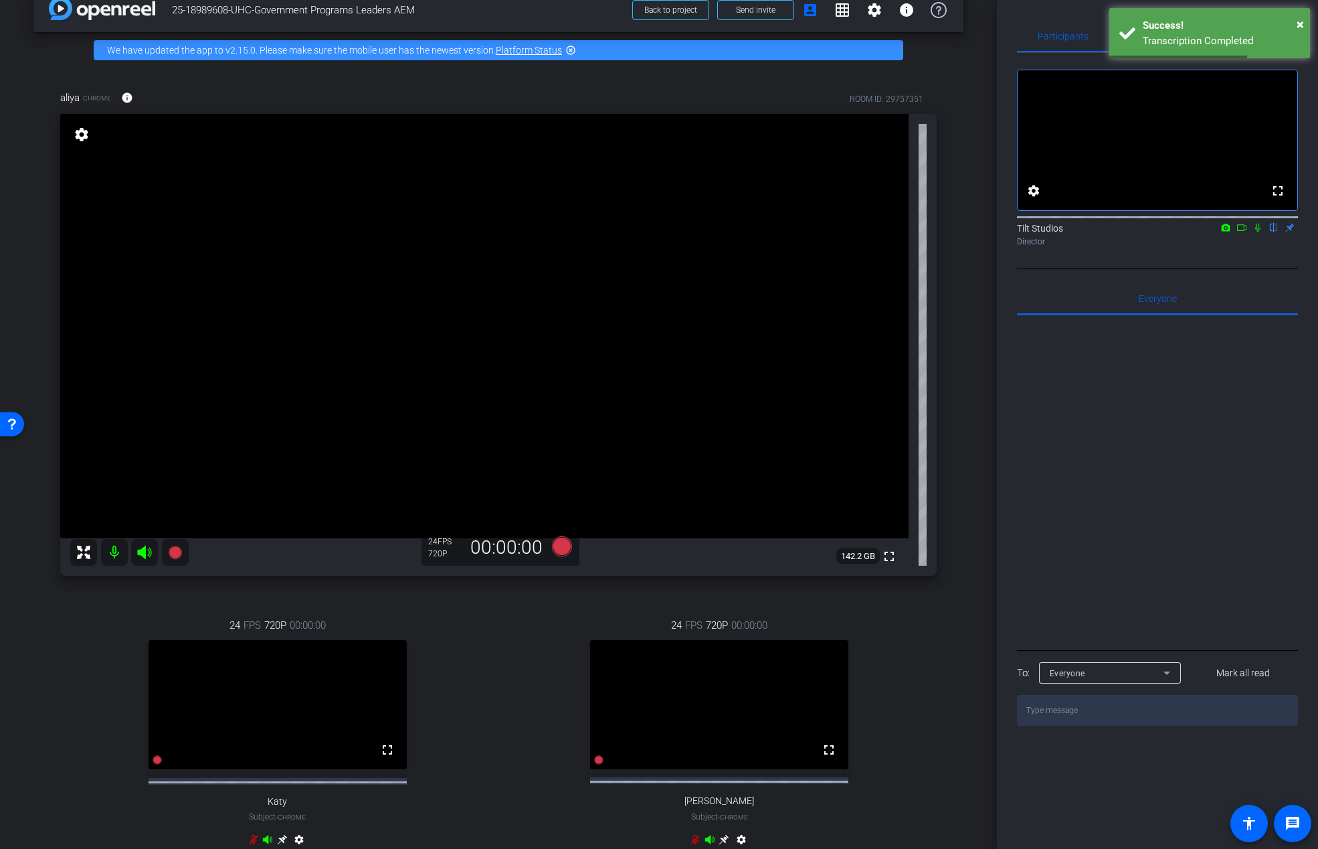
scroll to position [49, 0]
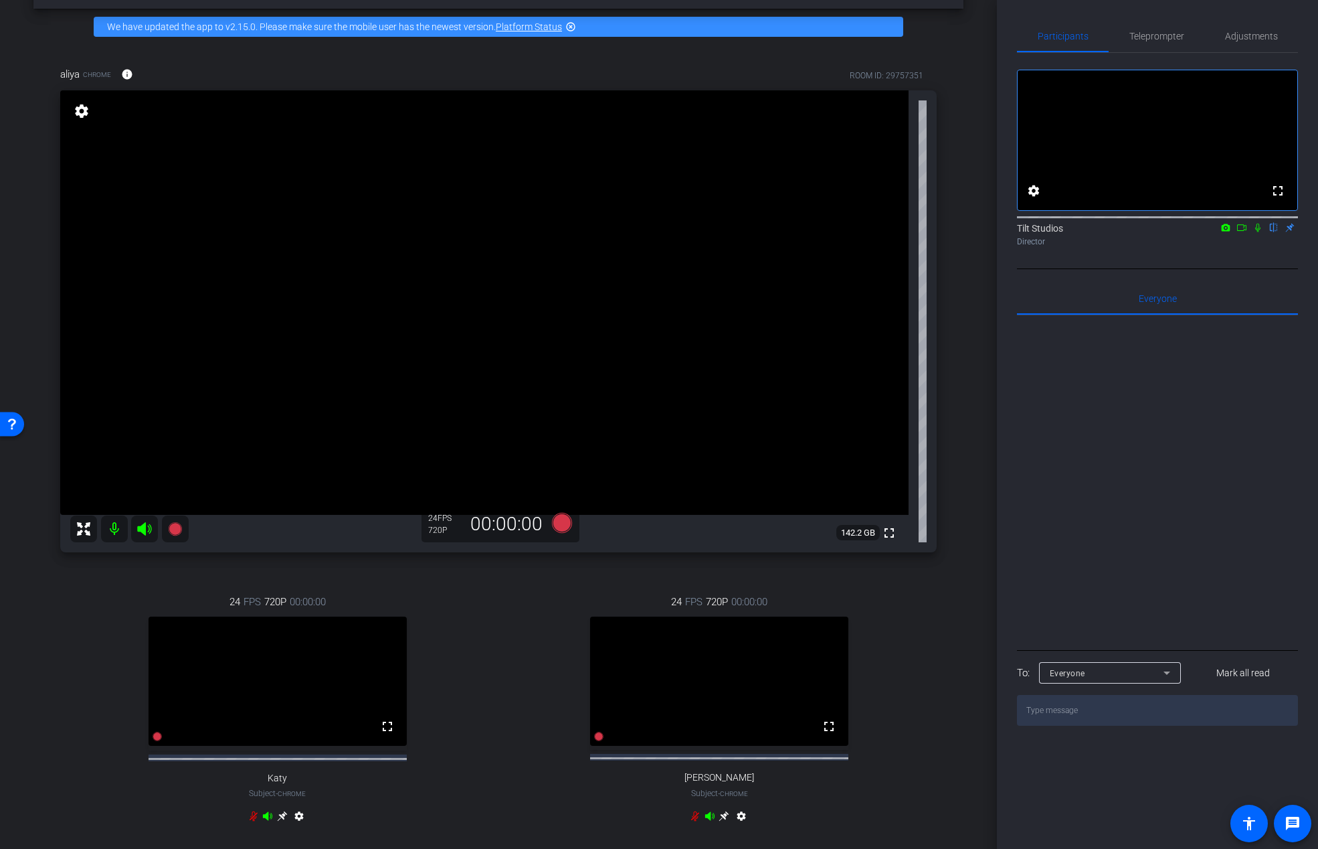
click at [936, 612] on div "aliya Chrome info ROOM ID: 29757351 fullscreen settings 142.2 GB 24 FPS 720P 00…" at bounding box center [498, 453] width 930 height 817
click at [1257, 234] on mat-icon at bounding box center [1258, 228] width 16 height 12
click at [964, 402] on div "arrow_back 25-18989608-UHC-Government Programs Leaders AEM Back to project Send…" at bounding box center [498, 375] width 997 height 849
click at [958, 607] on div "arrow_back 25-18989608-UHC-Government Programs Leaders AEM Back to project Send…" at bounding box center [498, 375] width 997 height 849
click at [1261, 232] on icon at bounding box center [1258, 227] width 11 height 9
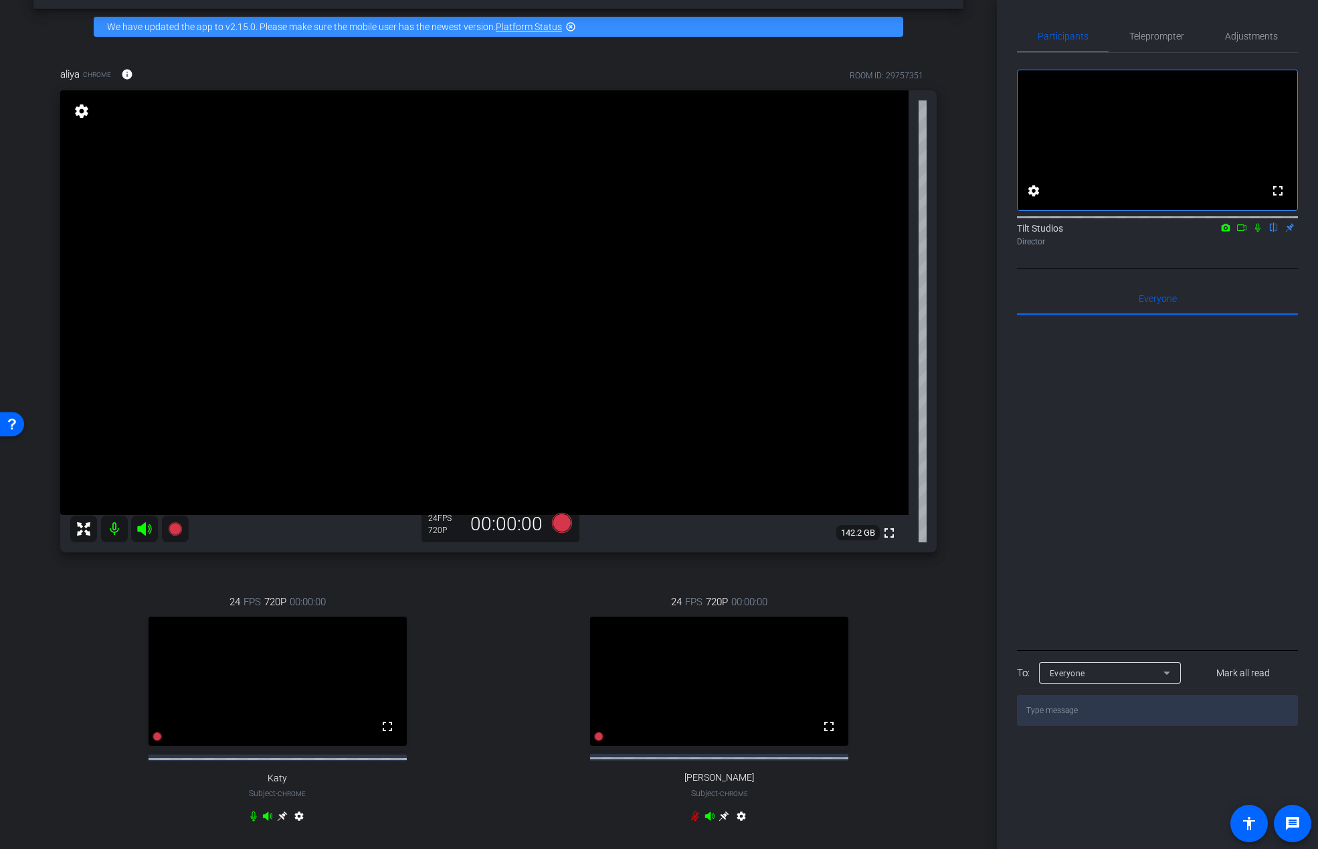
click at [497, 663] on div "24 FPS 720P 00:00:00 fullscreen Katy Subject - Chrome settings 24 FPS 720P 00:0…" at bounding box center [498, 710] width 877 height 276
click at [177, 527] on icon at bounding box center [174, 528] width 13 height 13
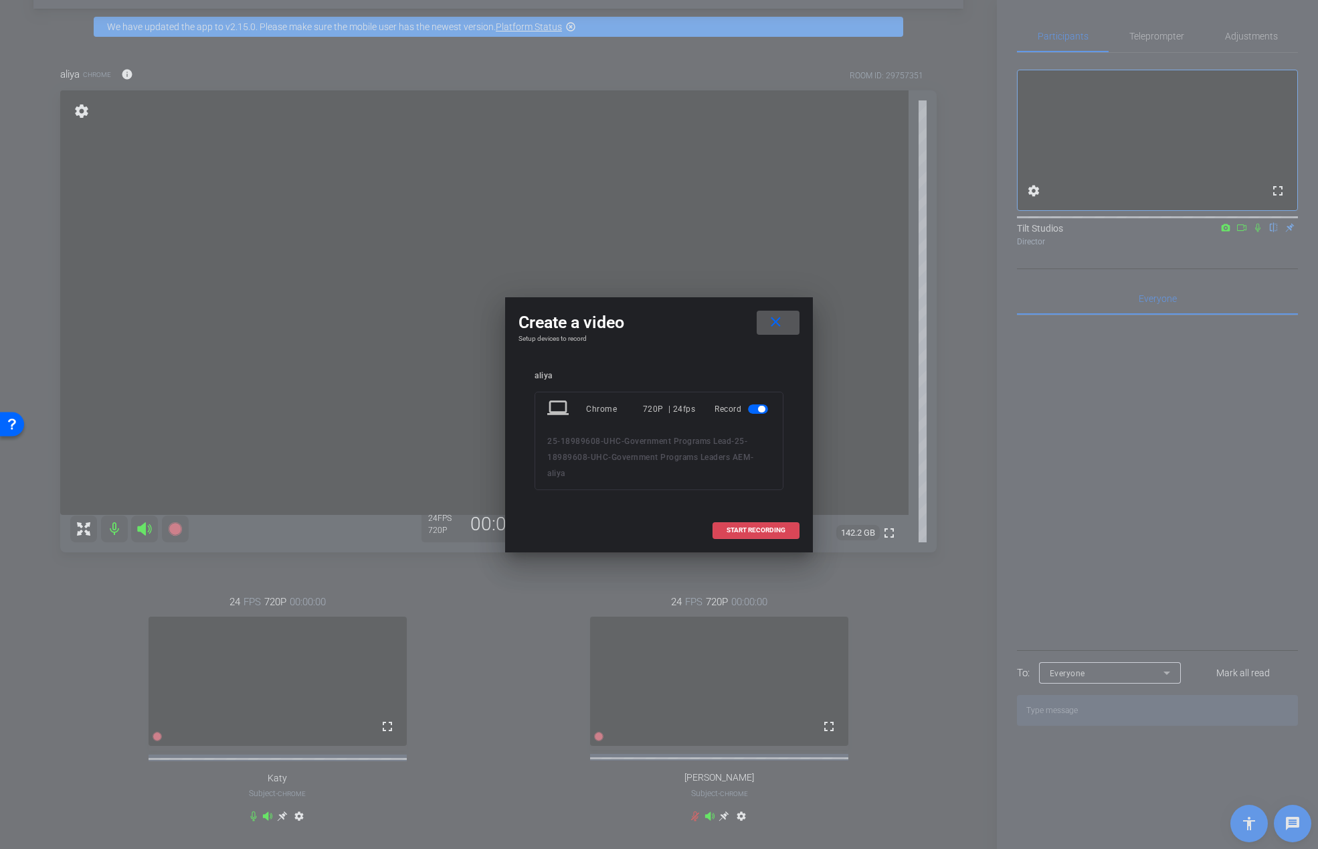
click at [751, 523] on span at bounding box center [756, 530] width 86 height 32
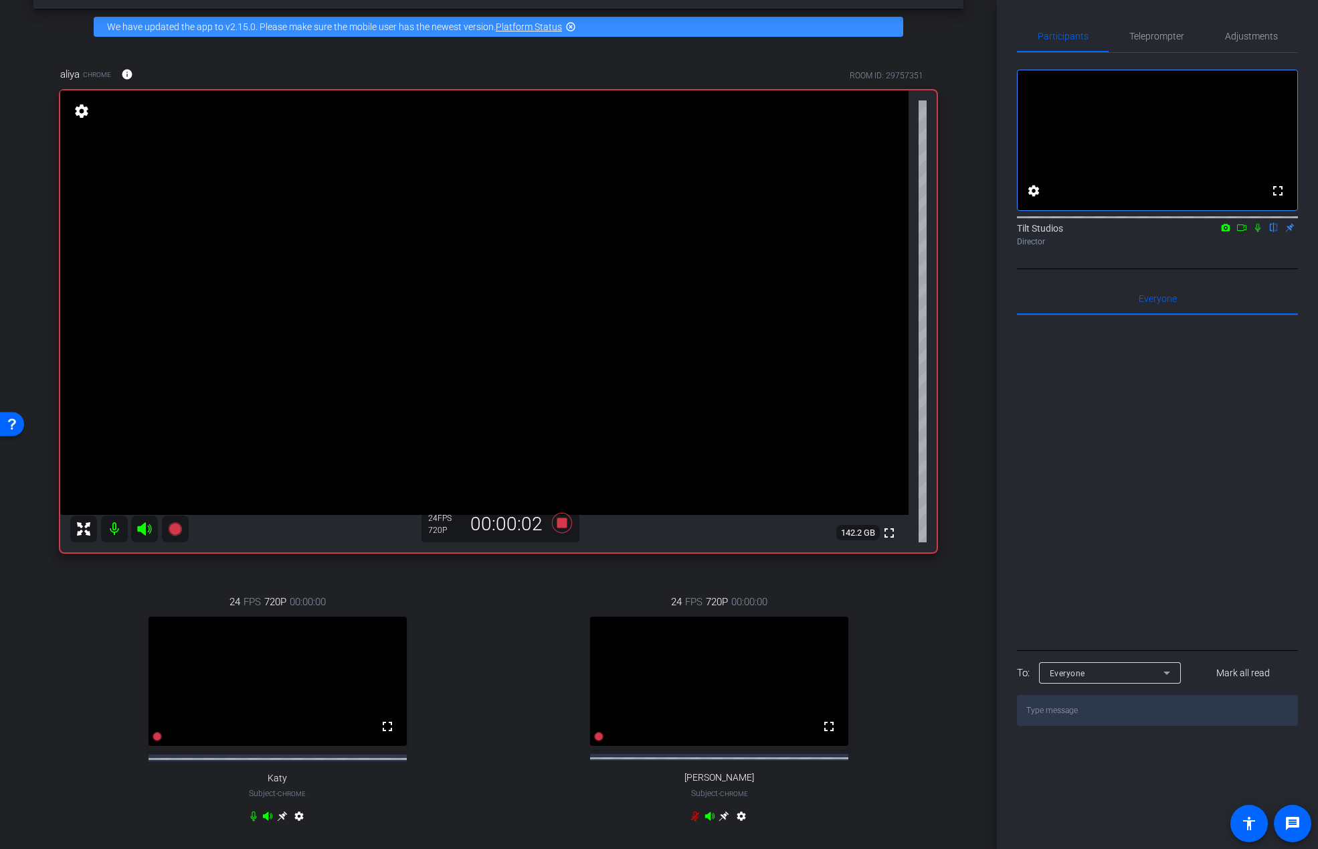
click at [1259, 232] on icon at bounding box center [1258, 227] width 11 height 9
click at [952, 578] on div "aliya Chrome info ROOM ID: 29757351 fullscreen settings 142.2 GB 24 FPS 720P 00…" at bounding box center [498, 453] width 930 height 817
click at [952, 410] on div "aliya Chrome info ROOM ID: 29757351 fullscreen settings 142.2 GB 24 FPS 720P 00…" at bounding box center [498, 453] width 930 height 817
click at [958, 446] on div "arrow_back 25-18989608-UHC-Government Programs Leaders AEM Back to project Send…" at bounding box center [498, 375] width 997 height 849
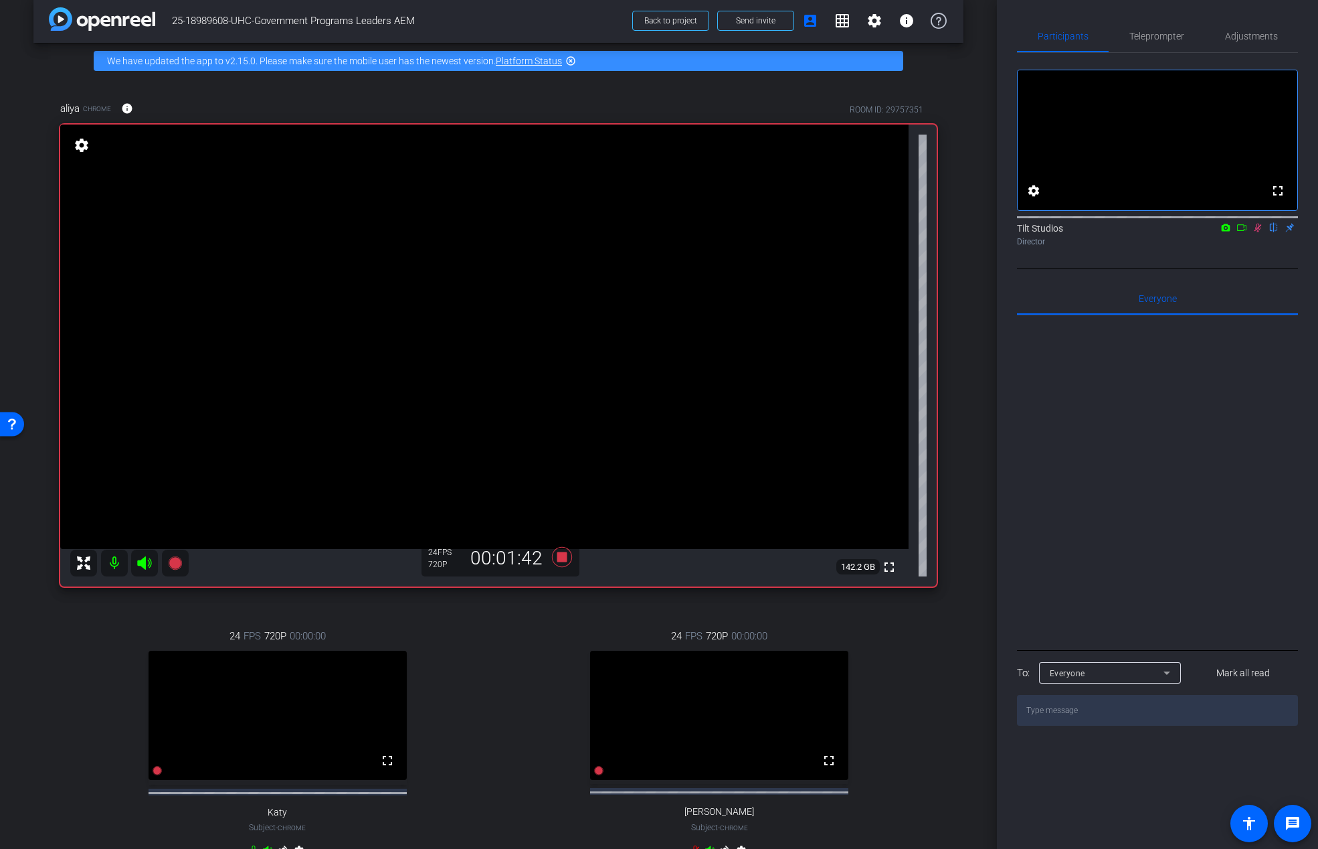
scroll to position [0, 0]
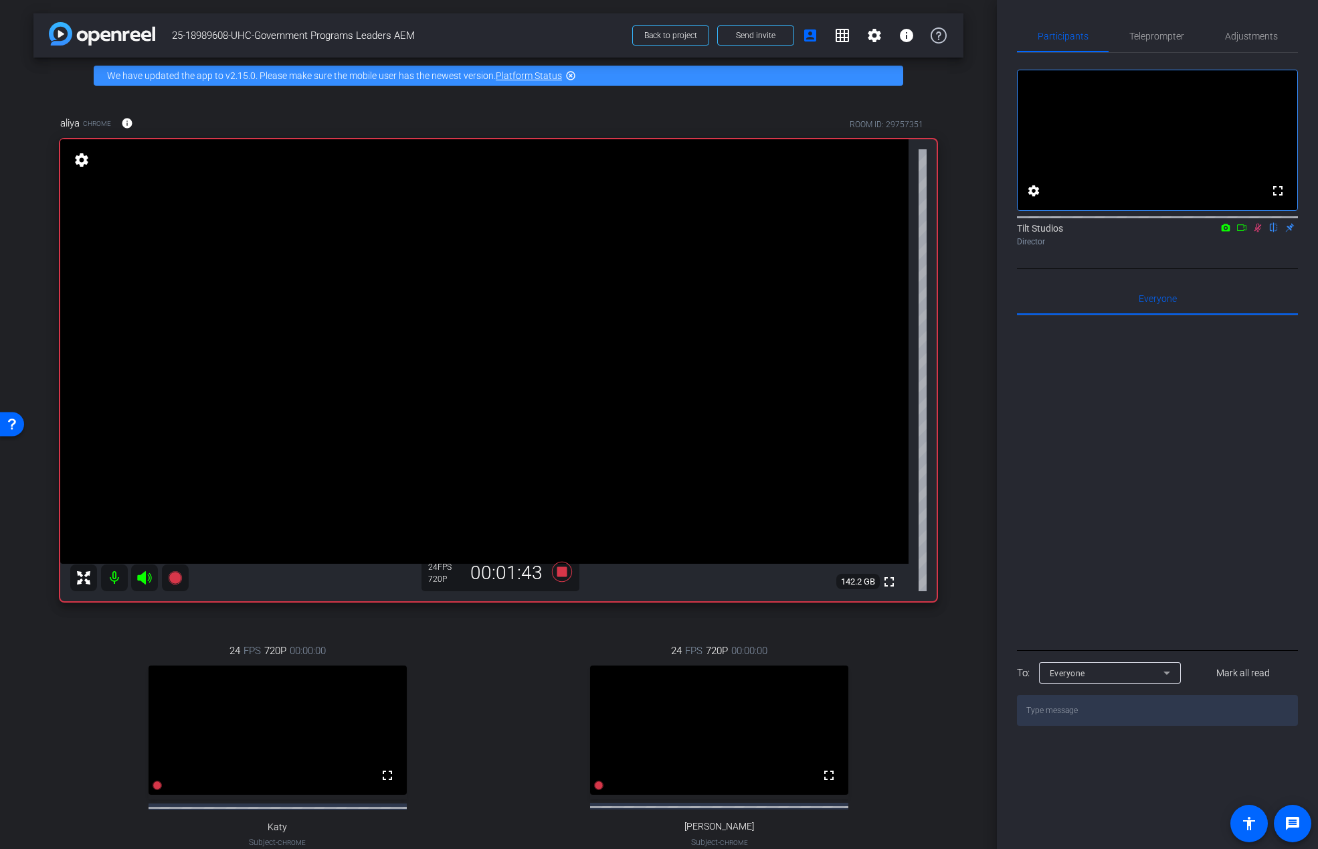
click at [965, 437] on div "arrow_back 25-18989608-UHC-Government Programs Leaders AEM Back to project Send…" at bounding box center [498, 424] width 997 height 849
click at [971, 456] on div "arrow_back 25-18989608-UHC-Government Programs Leaders AEM Back to project Send…" at bounding box center [498, 424] width 997 height 849
click at [956, 702] on div "aliya Chrome info ROOM ID: 29757351 fullscreen settings 142.1 GB 24 FPS 720P 00…" at bounding box center [498, 502] width 930 height 817
click at [956, 448] on div "arrow_back 25-18989608-UHC-Government Programs Leaders AEM Back to project Send…" at bounding box center [498, 424] width 997 height 849
click at [935, 398] on div "aliya Chrome info ROOM ID: 29757351 fullscreen settings 142.0 GB 24 FPS 720P 00…" at bounding box center [498, 502] width 930 height 817
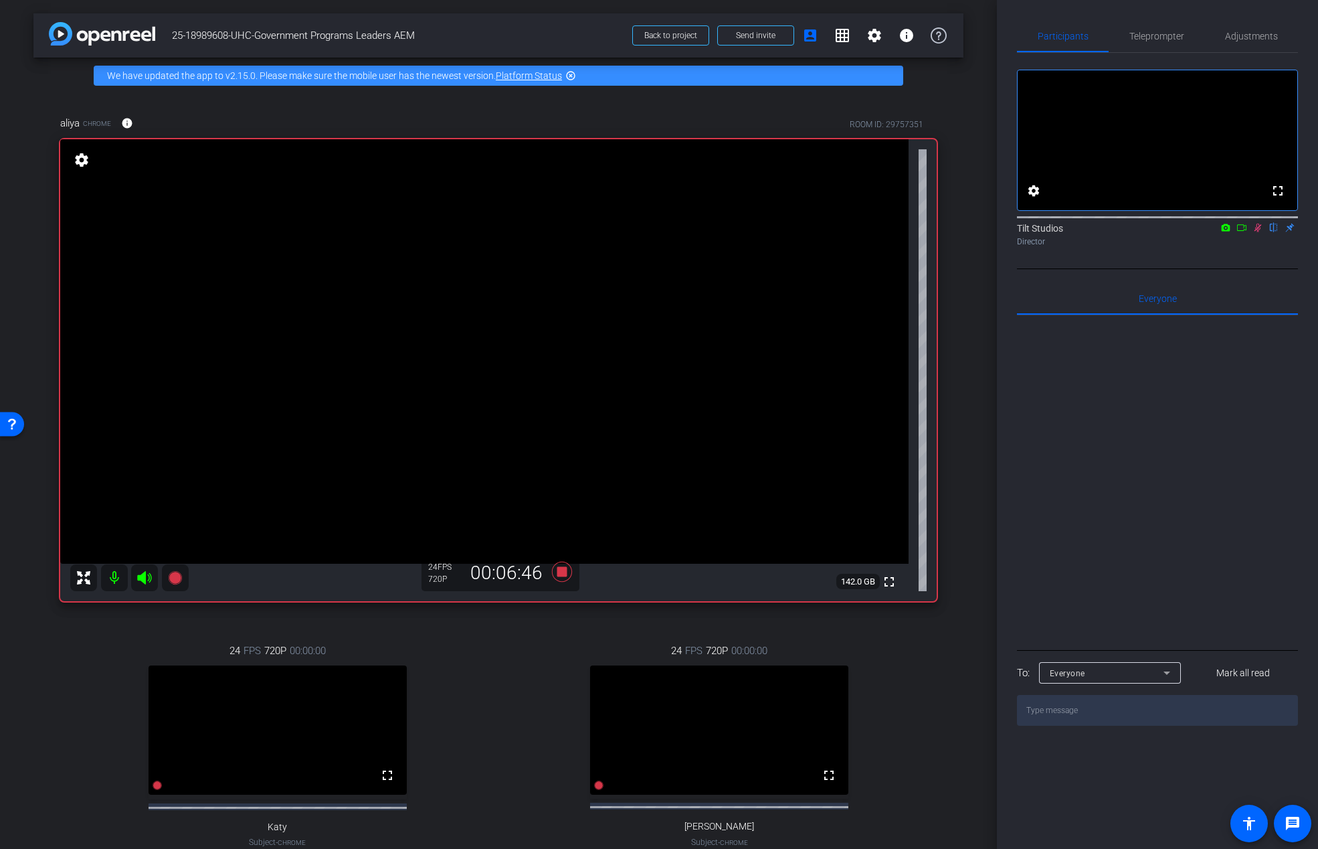
drag, startPoint x: 1255, startPoint y: 244, endPoint x: 1219, endPoint y: 282, distance: 52.5
click at [1255, 232] on icon at bounding box center [1258, 227] width 11 height 9
click at [542, 628] on div "24 FPS 720P 00:00:00 fullscreen [PERSON_NAME] Subject - Chrome settings" at bounding box center [720, 759] width 435 height 276
click at [565, 574] on icon at bounding box center [562, 571] width 32 height 24
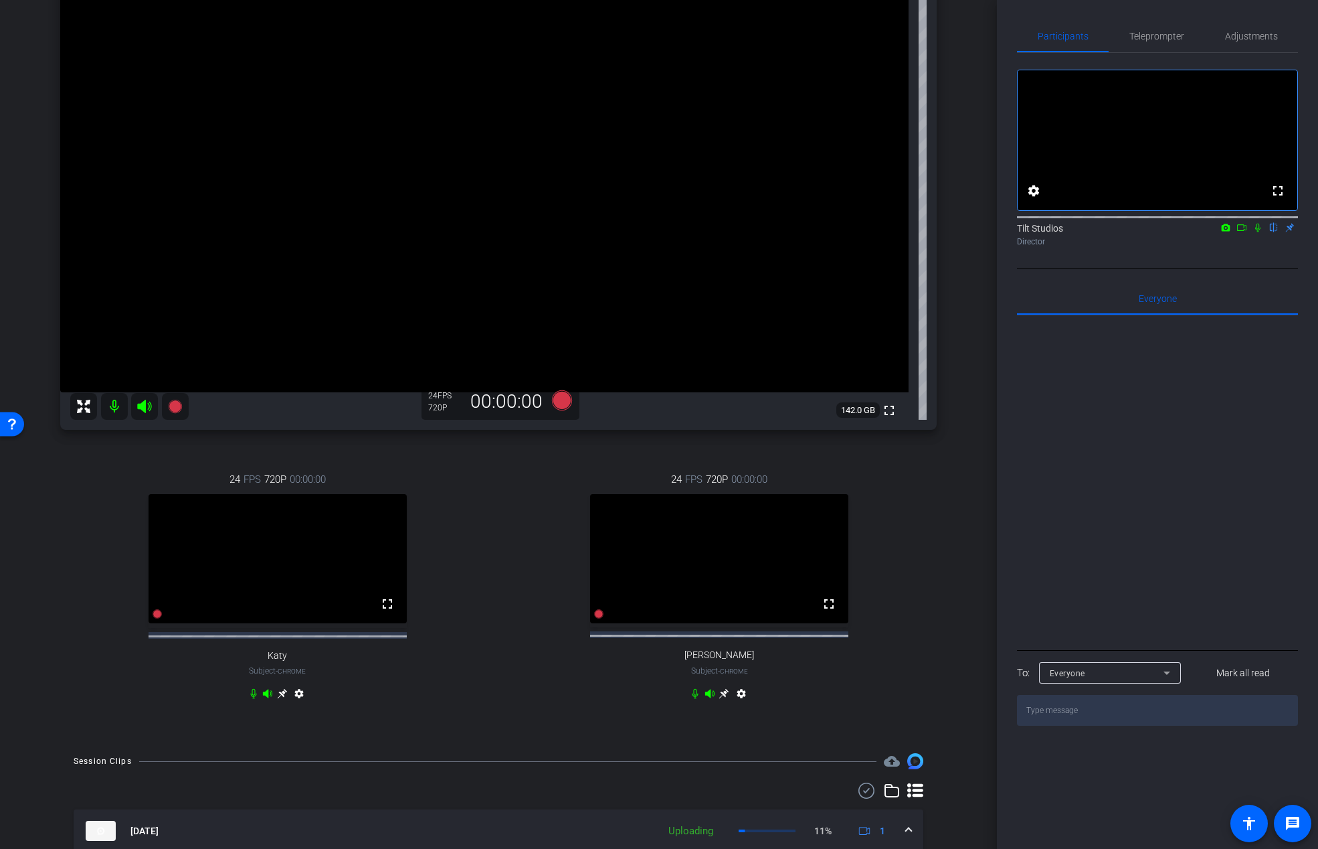
scroll to position [78, 0]
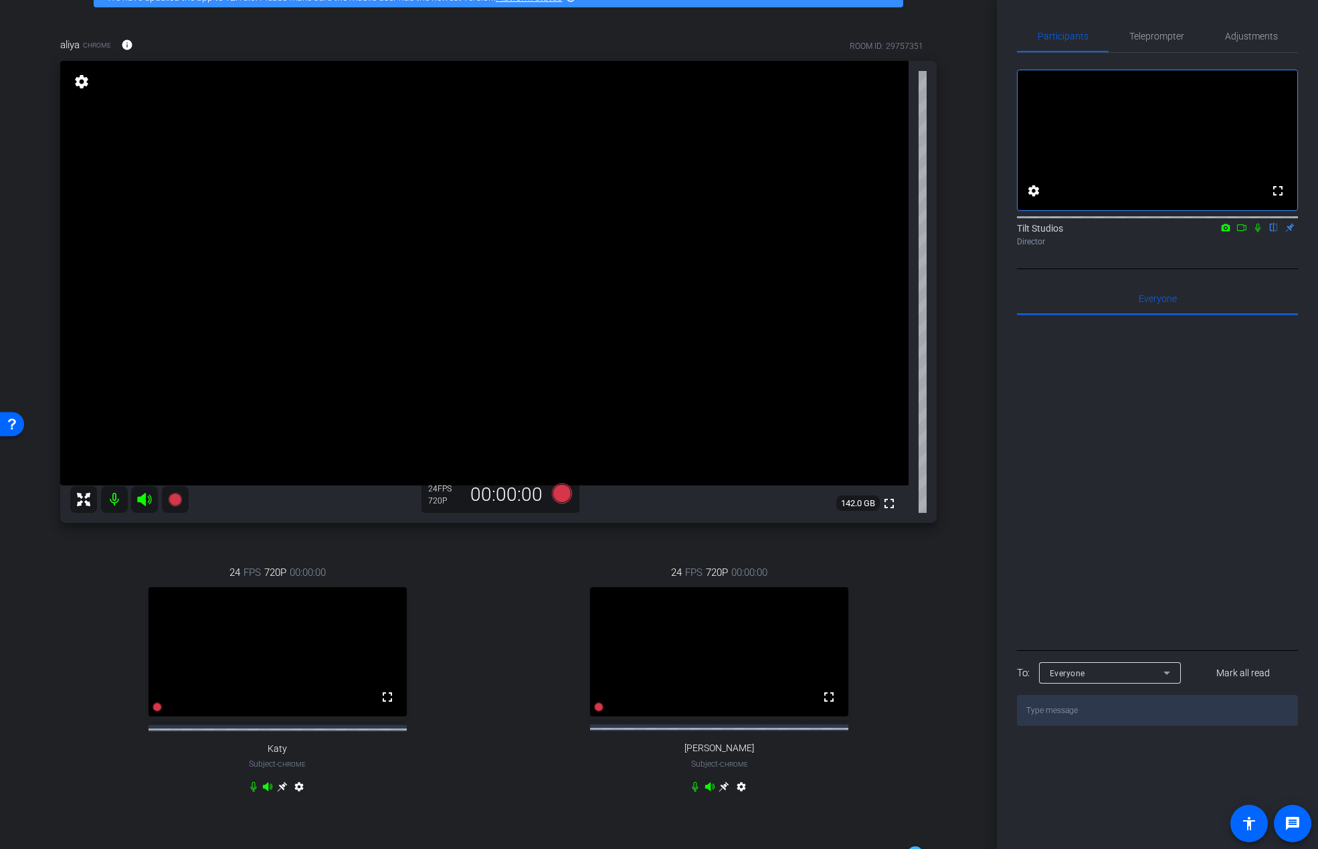
click at [966, 373] on div "arrow_back 25-18989608-UHC-Government Programs Leaders AEM Back to project Send…" at bounding box center [498, 346] width 997 height 849
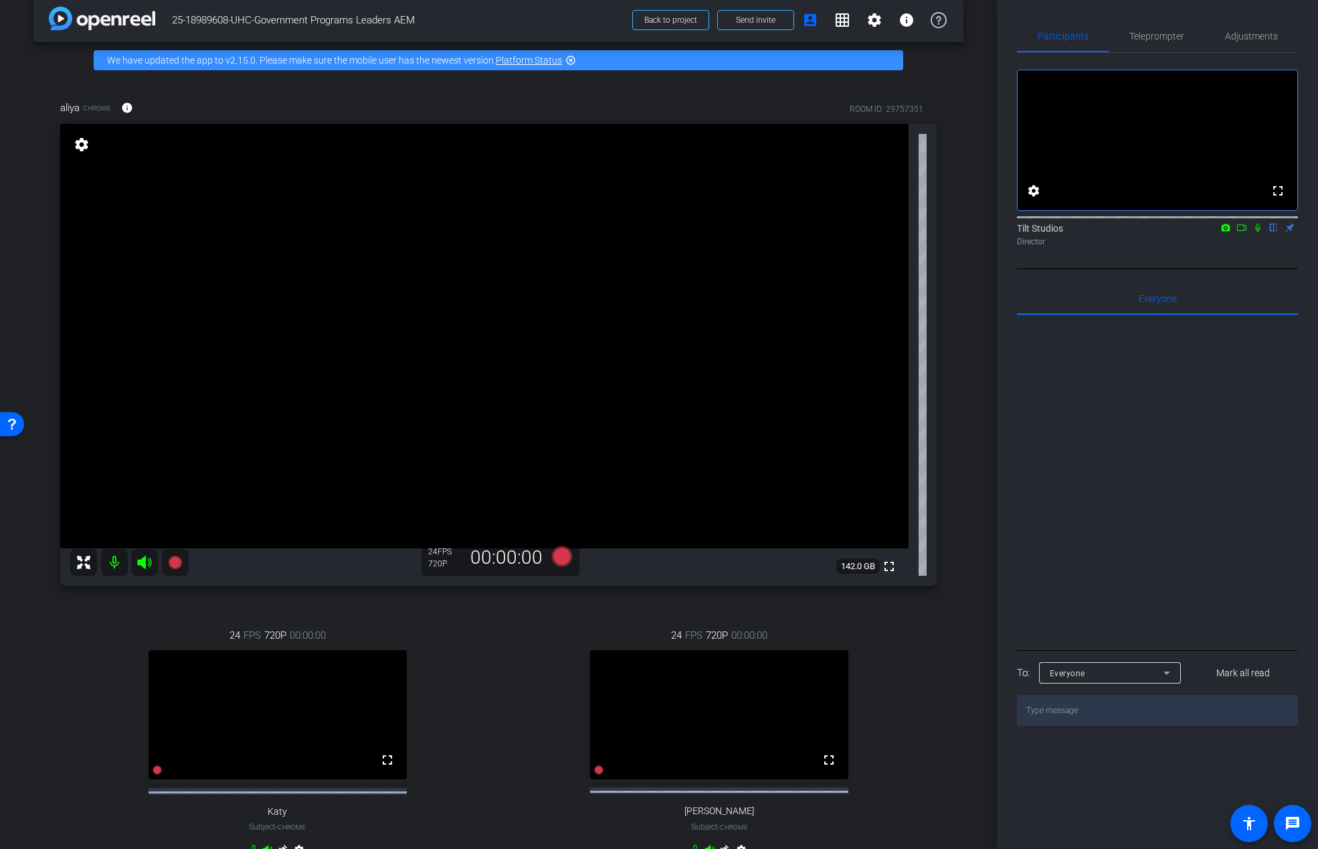
scroll to position [0, 0]
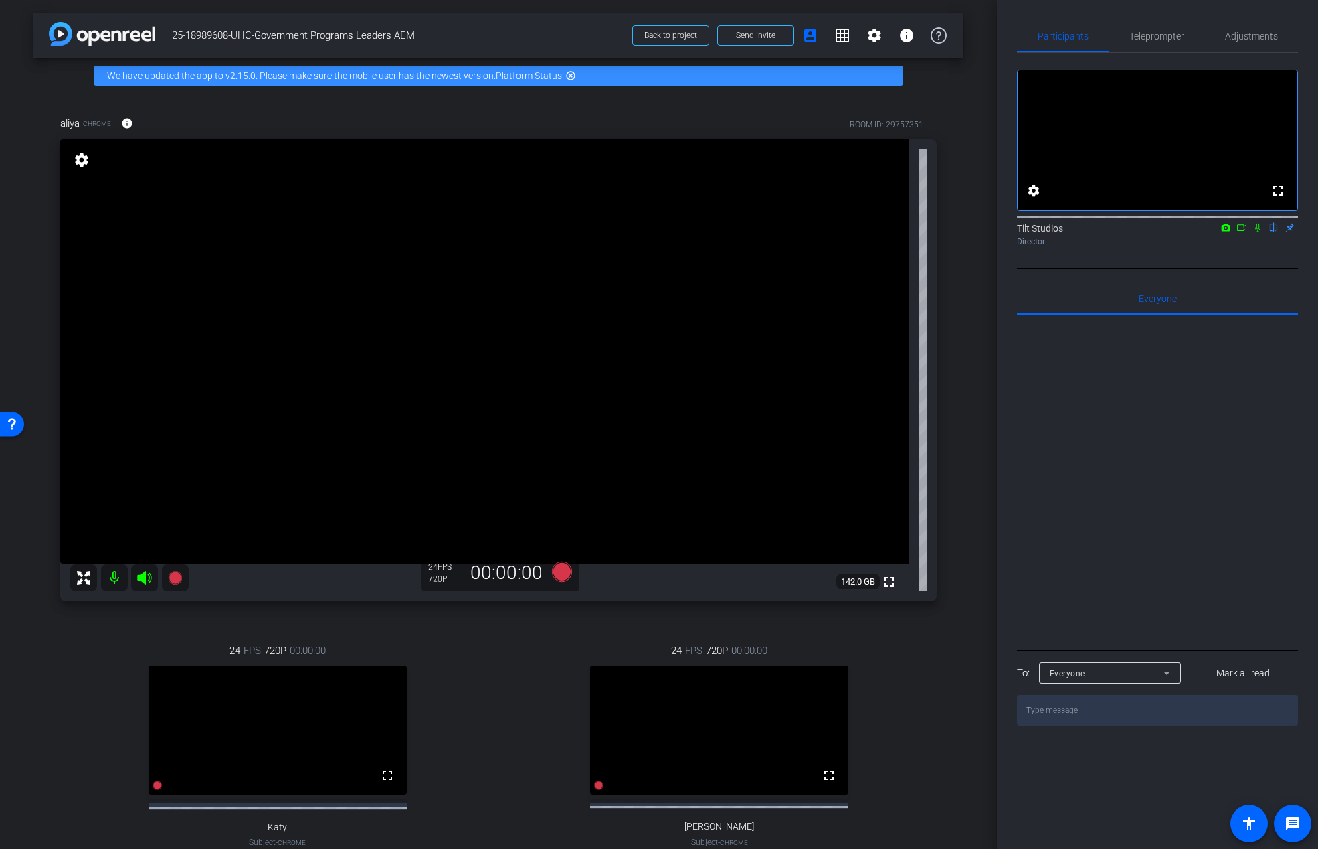
click at [950, 537] on div "aliya Chrome info ROOM ID: 29757351 fullscreen settings 142.0 GB 24 FPS 720P 00…" at bounding box center [498, 502] width 930 height 817
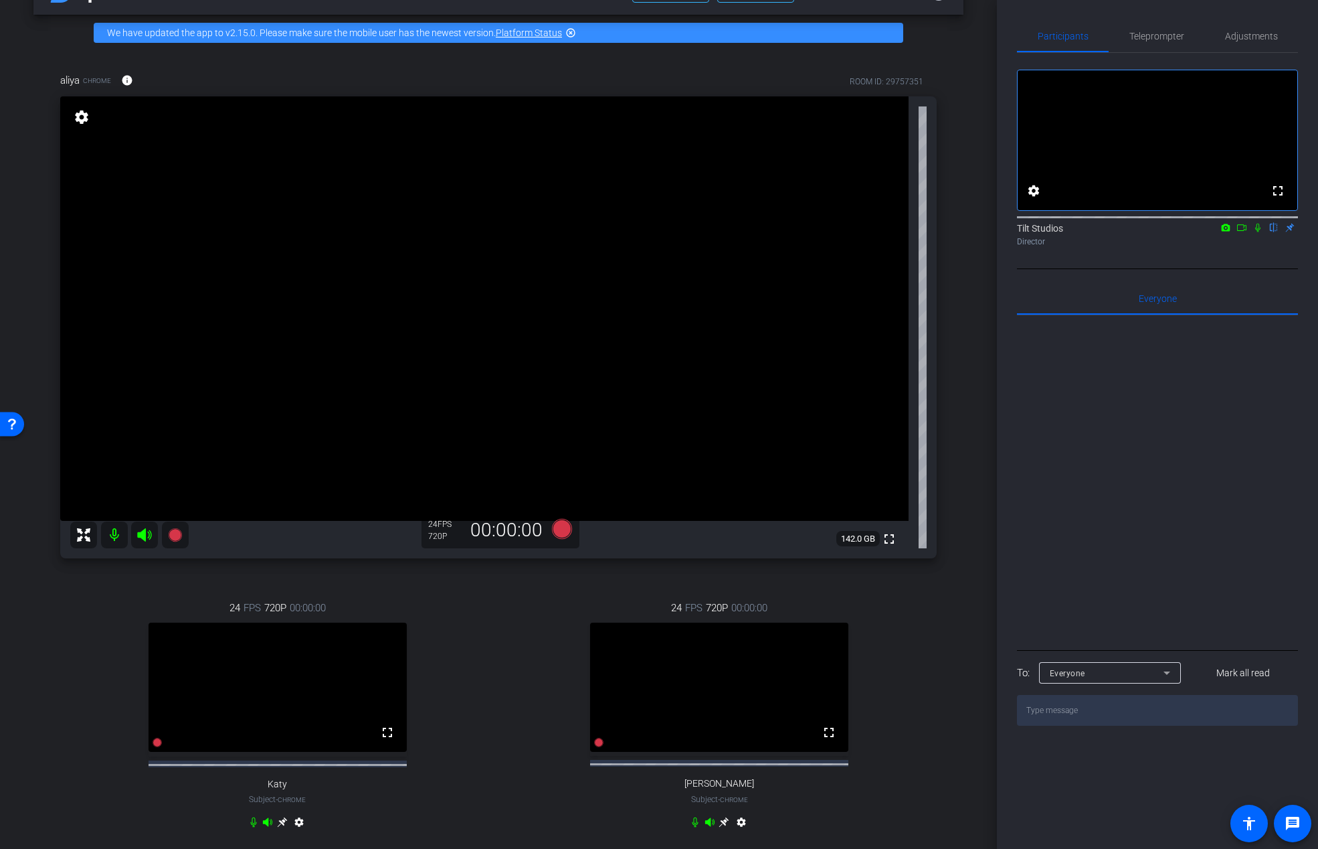
click at [953, 377] on div "aliya Chrome info ROOM ID: 29757351 fullscreen settings 142.0 GB 24 FPS 720P 00…" at bounding box center [498, 459] width 930 height 817
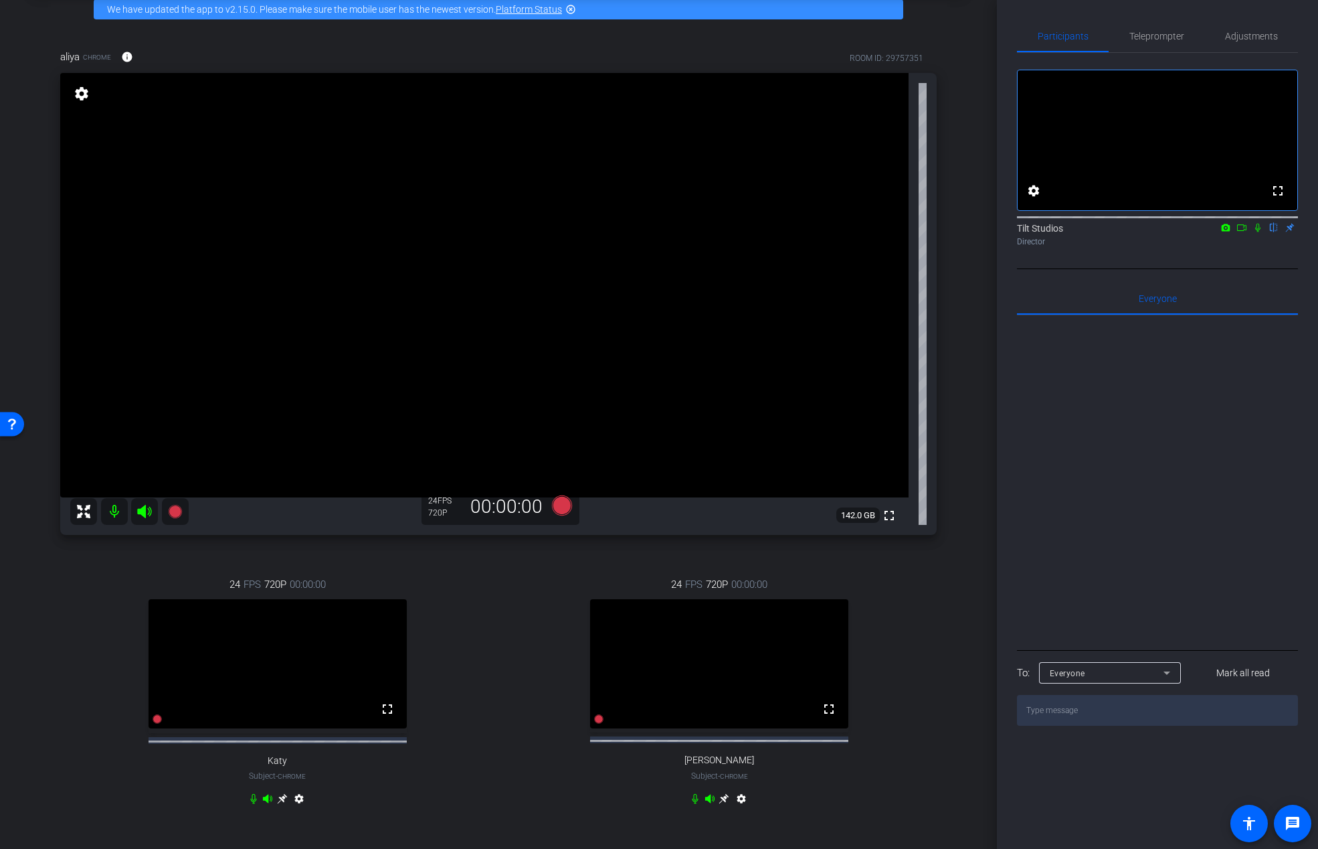
scroll to position [67, 0]
click at [952, 365] on div "aliya Chrome info ROOM ID: 29757351 fullscreen settings 142.0 GB 24 FPS 720P 00…" at bounding box center [498, 435] width 930 height 817
